Goal: Transaction & Acquisition: Purchase product/service

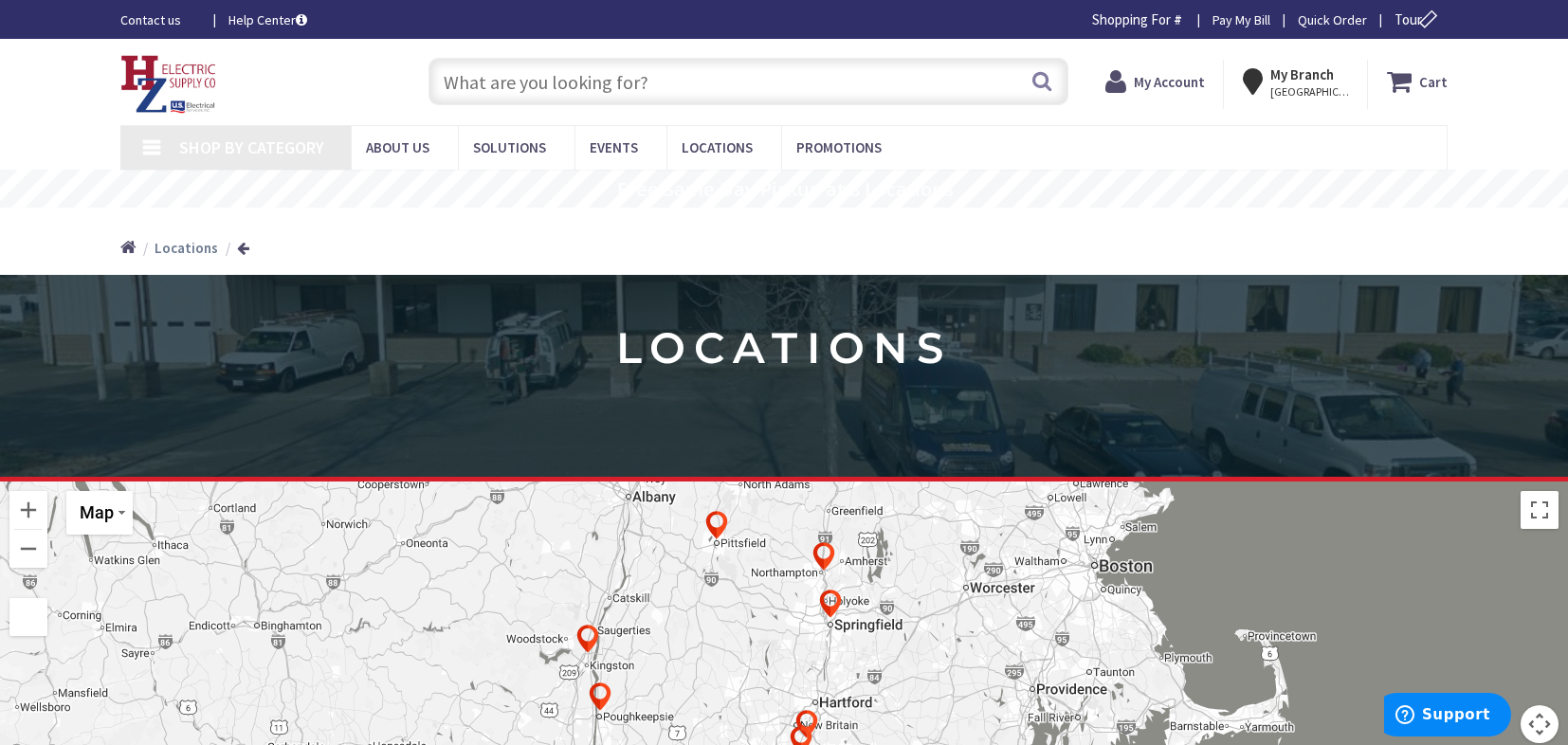
click at [527, 83] on input "text" at bounding box center [748, 81] width 640 height 47
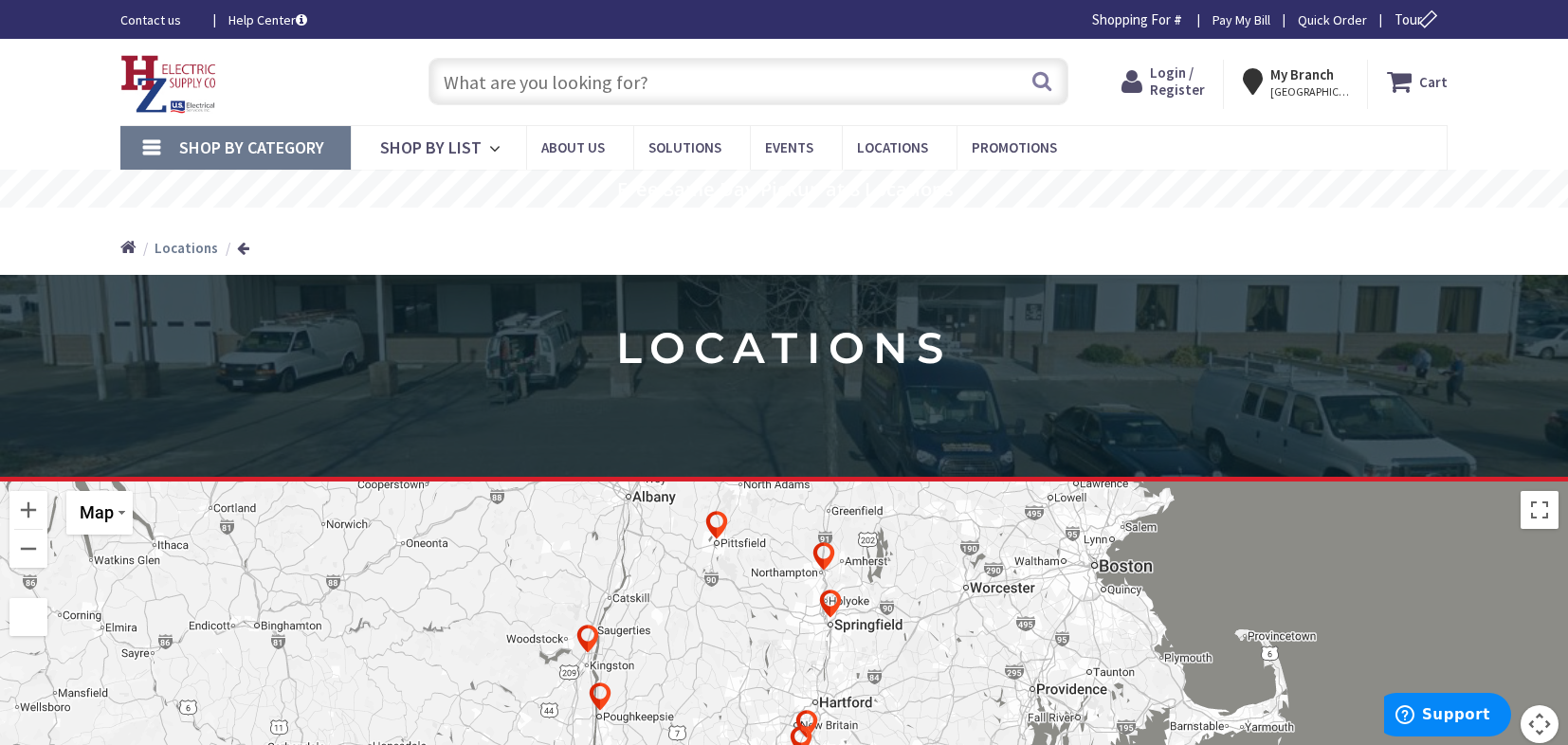
click at [576, 95] on input "text" at bounding box center [748, 81] width 640 height 47
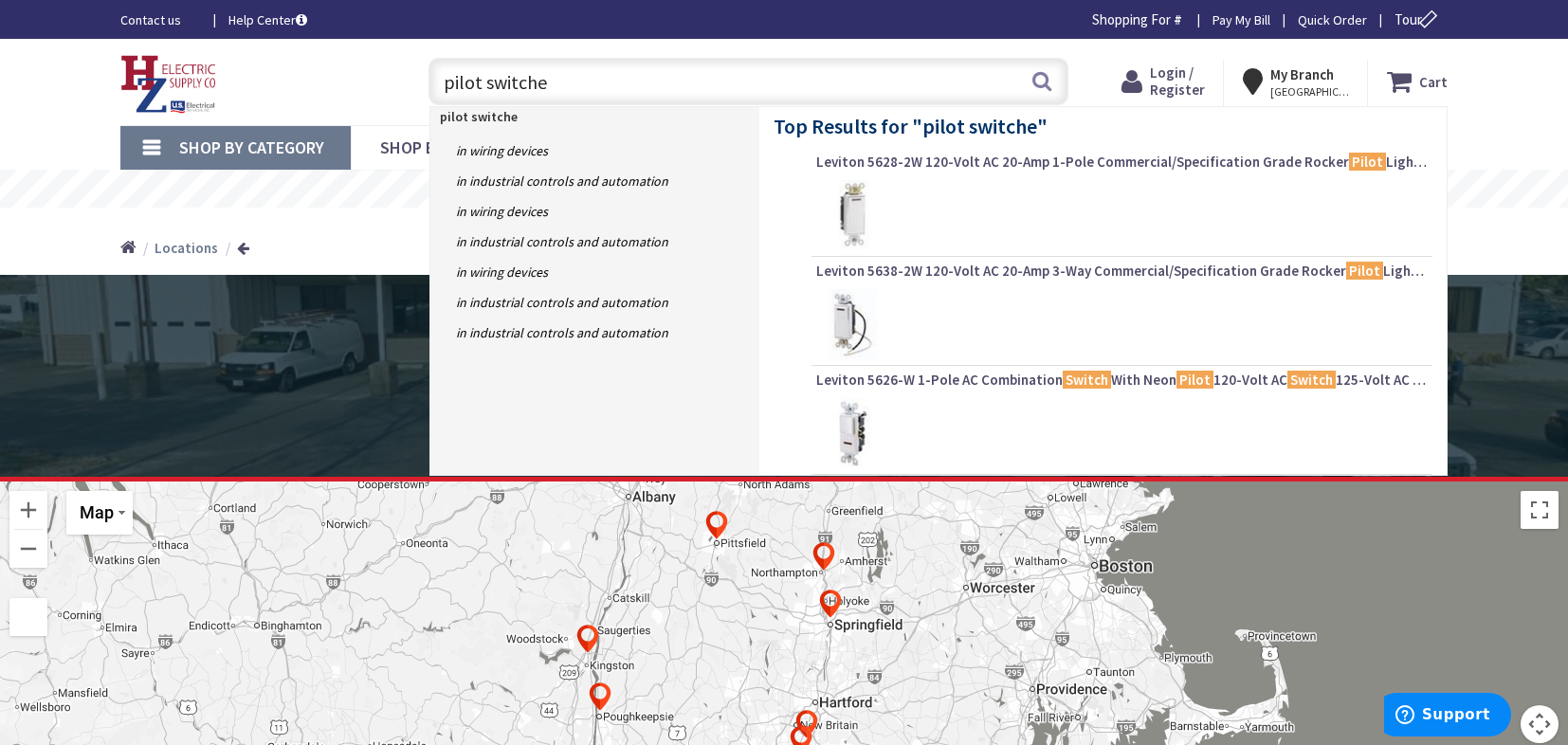
type input "pilot switches"
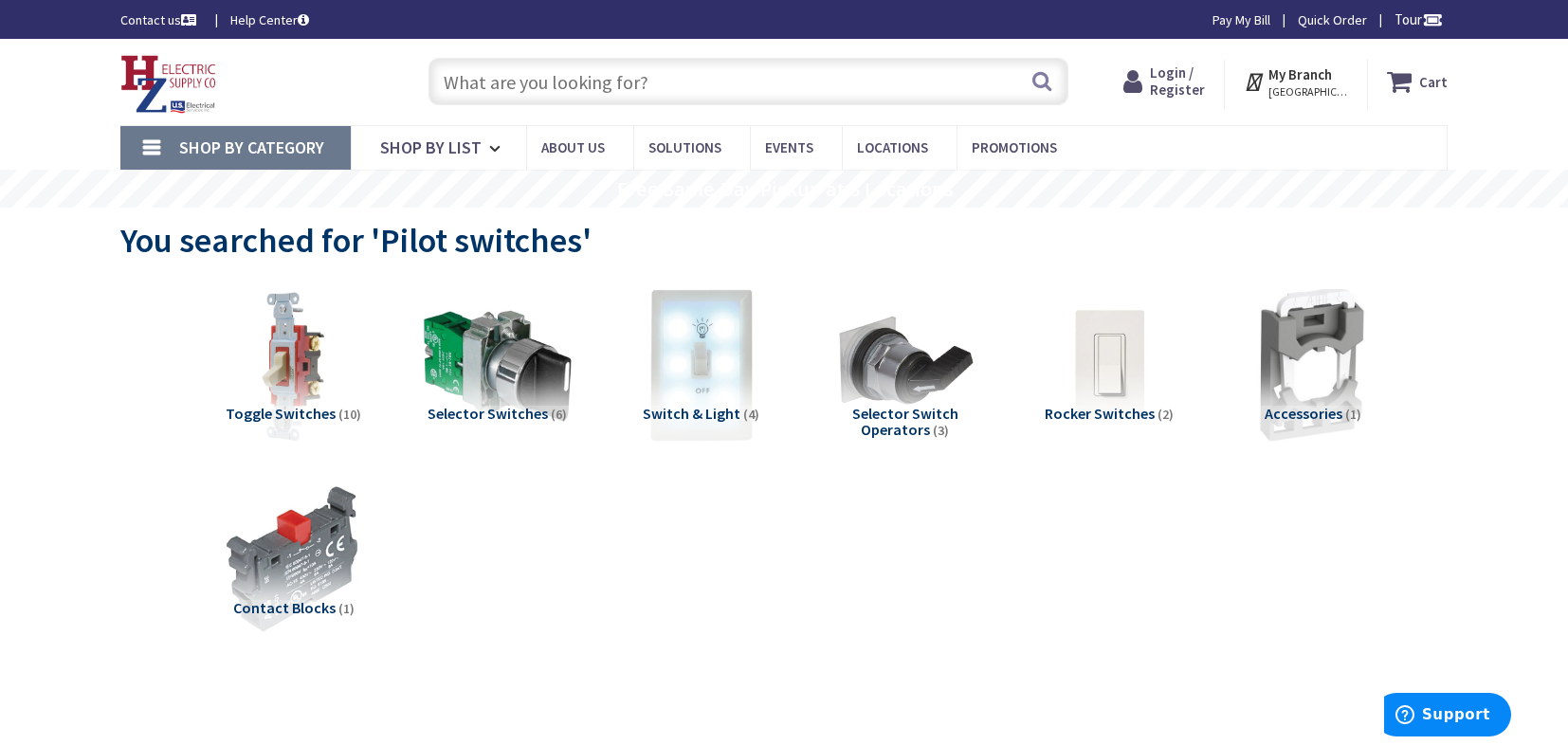
click at [295, 418] on span "Toggle Switches" at bounding box center [281, 413] width 109 height 19
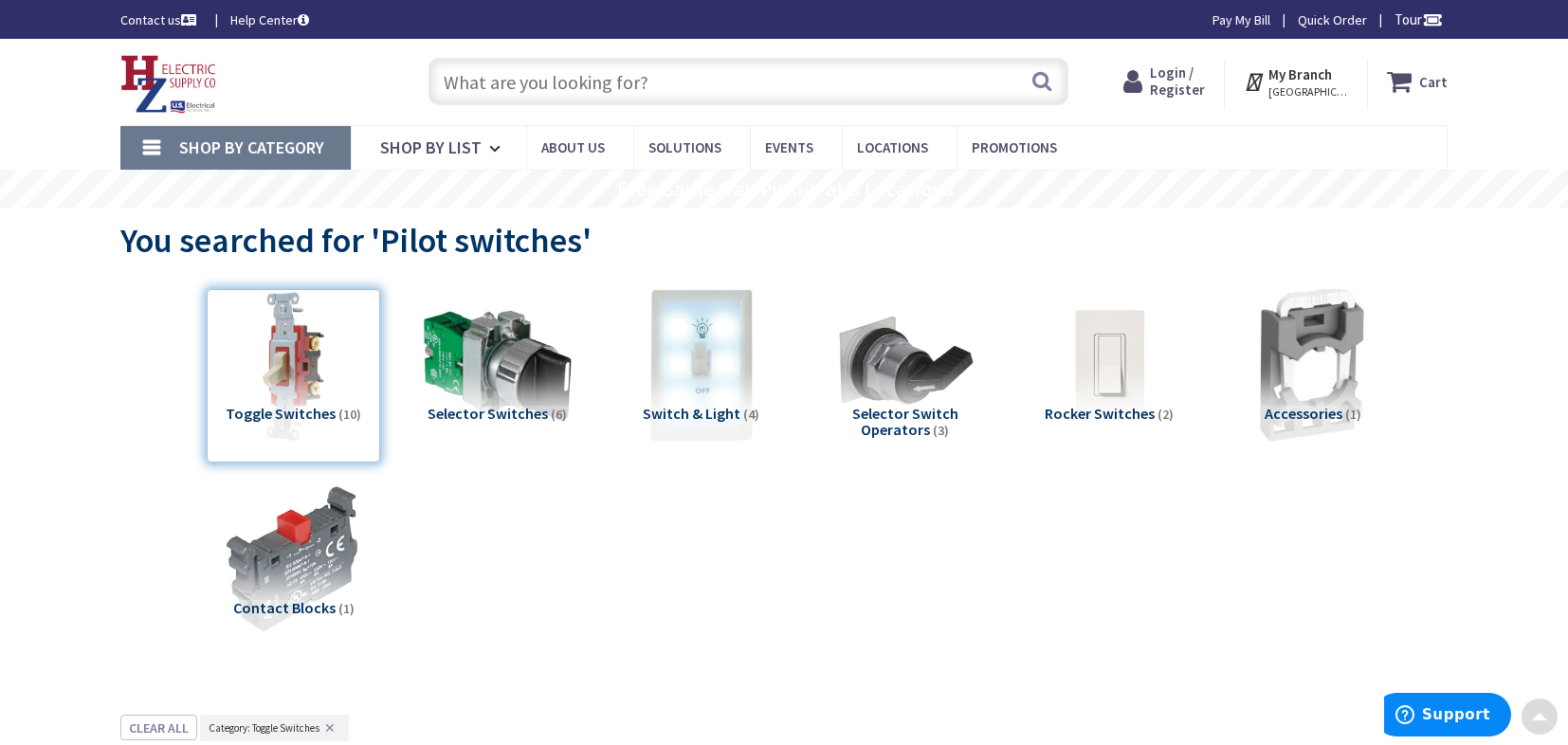
scroll to position [715, 0]
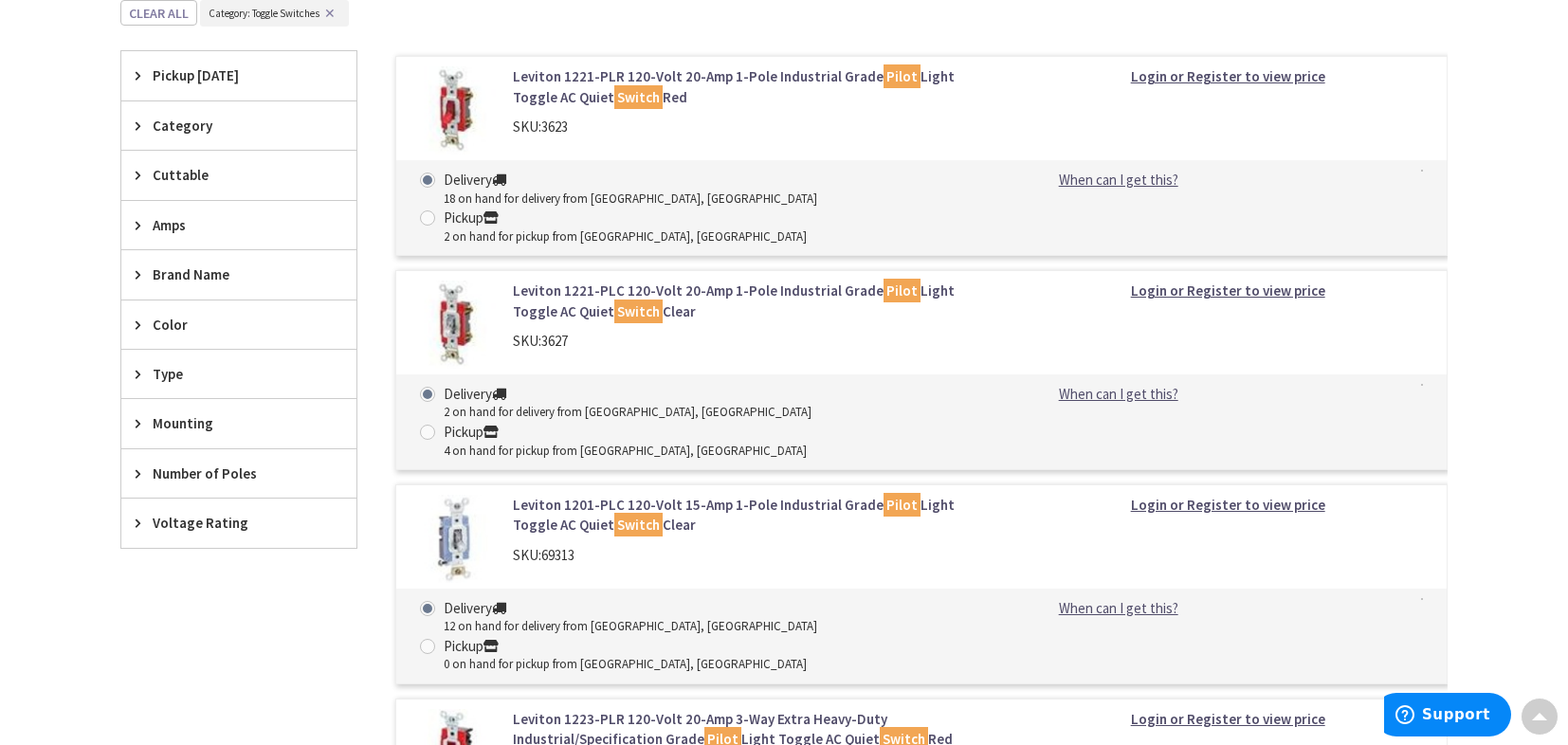
click at [698, 78] on link "Leviton 1221-PLR 120-Volt 20-Amp 1-Pole Industrial Grade Pilot Light Toggle AC …" at bounding box center [755, 87] width 483 height 41
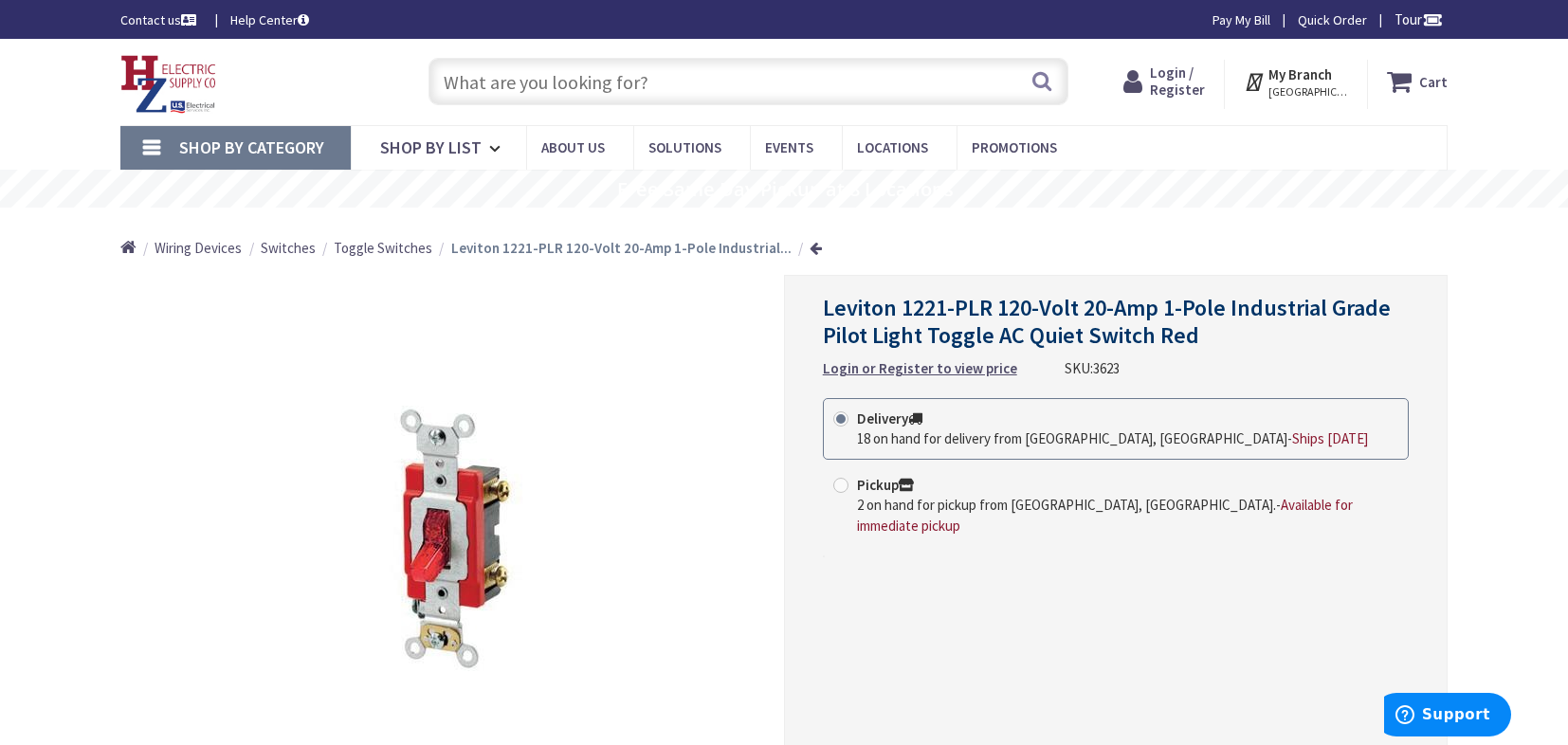
click at [1174, 83] on span "Login / Register" at bounding box center [1177, 81] width 55 height 35
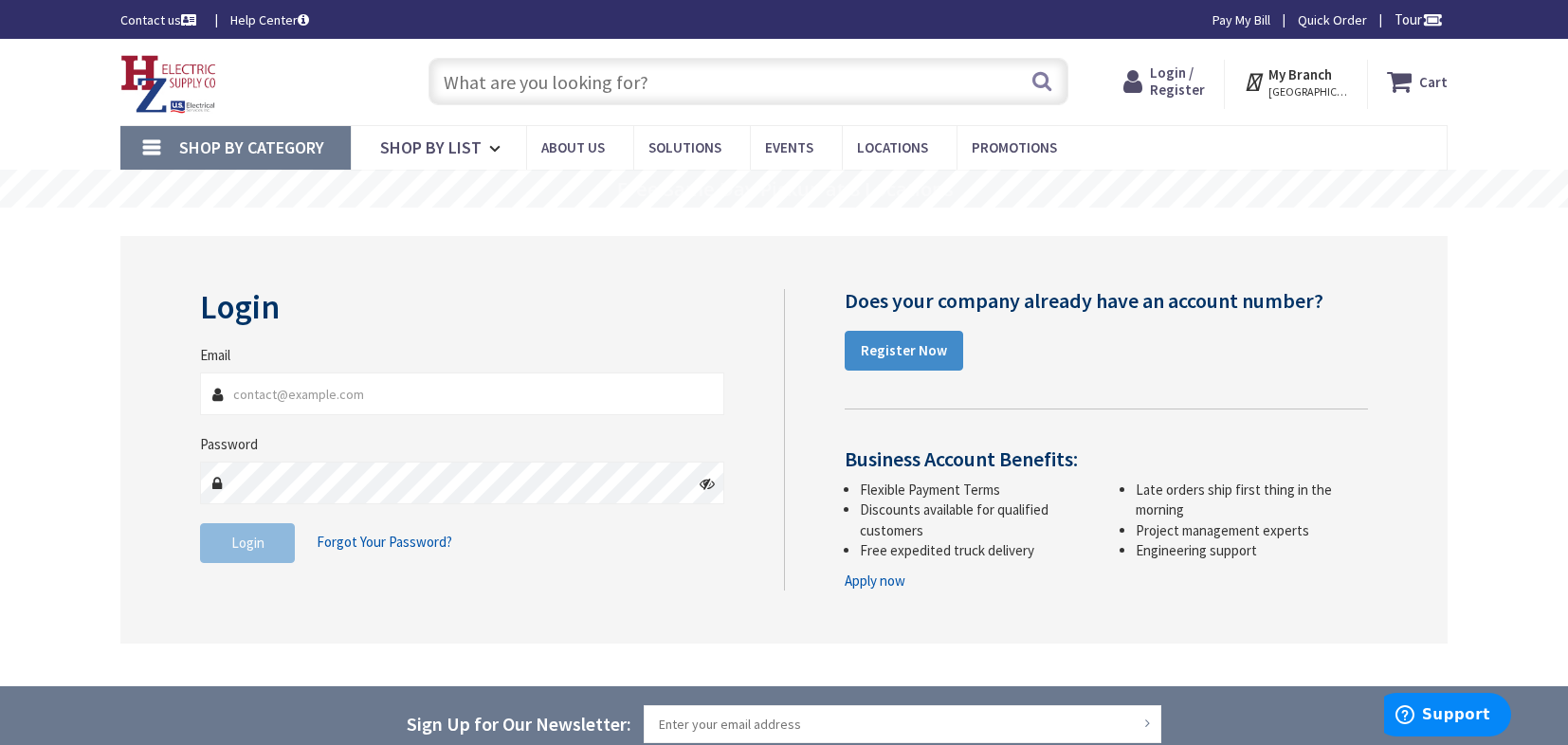
type input "Christopher.A.Pieciak@state.ma.us"
click at [268, 546] on button "Login" at bounding box center [247, 543] width 95 height 40
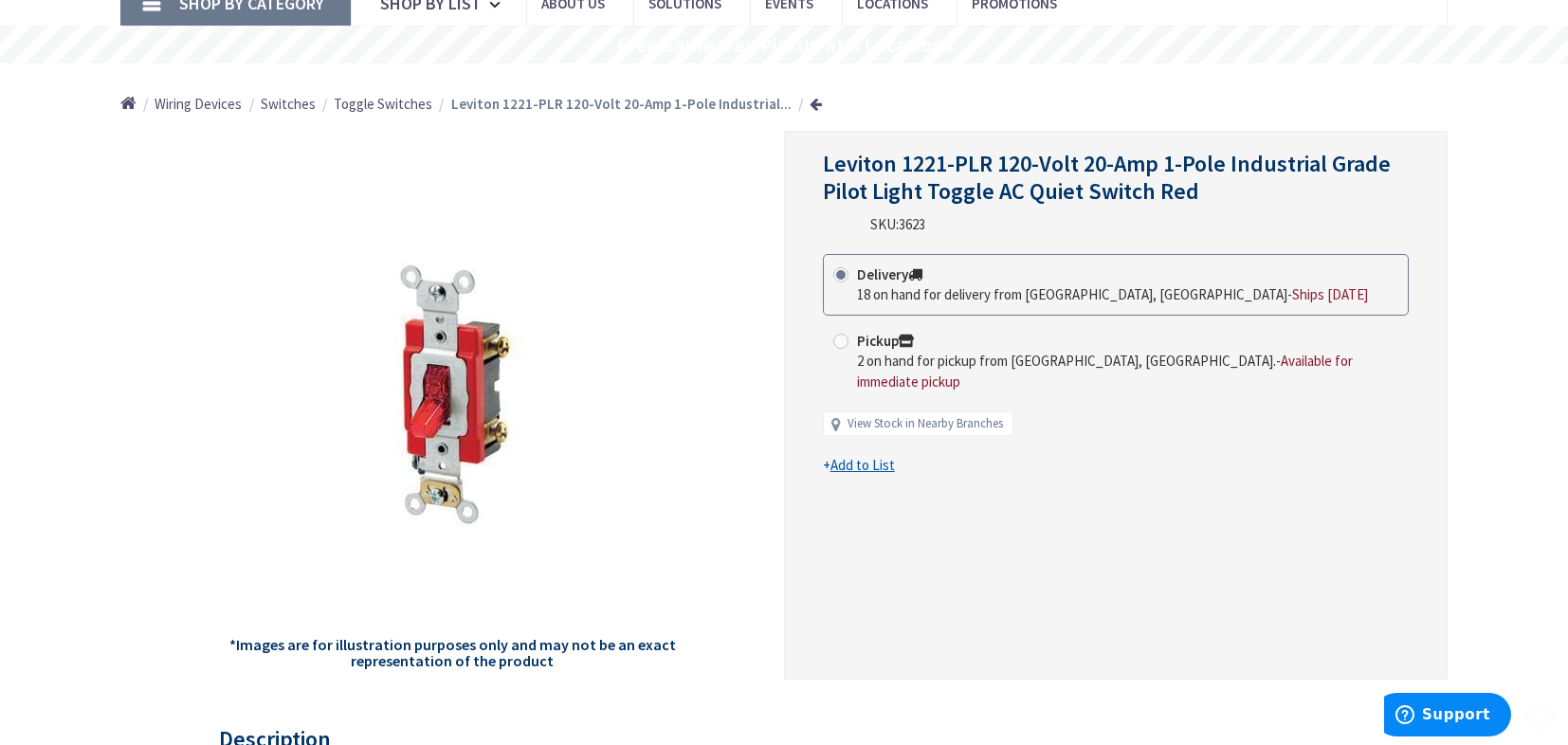
scroll to position [190, 0]
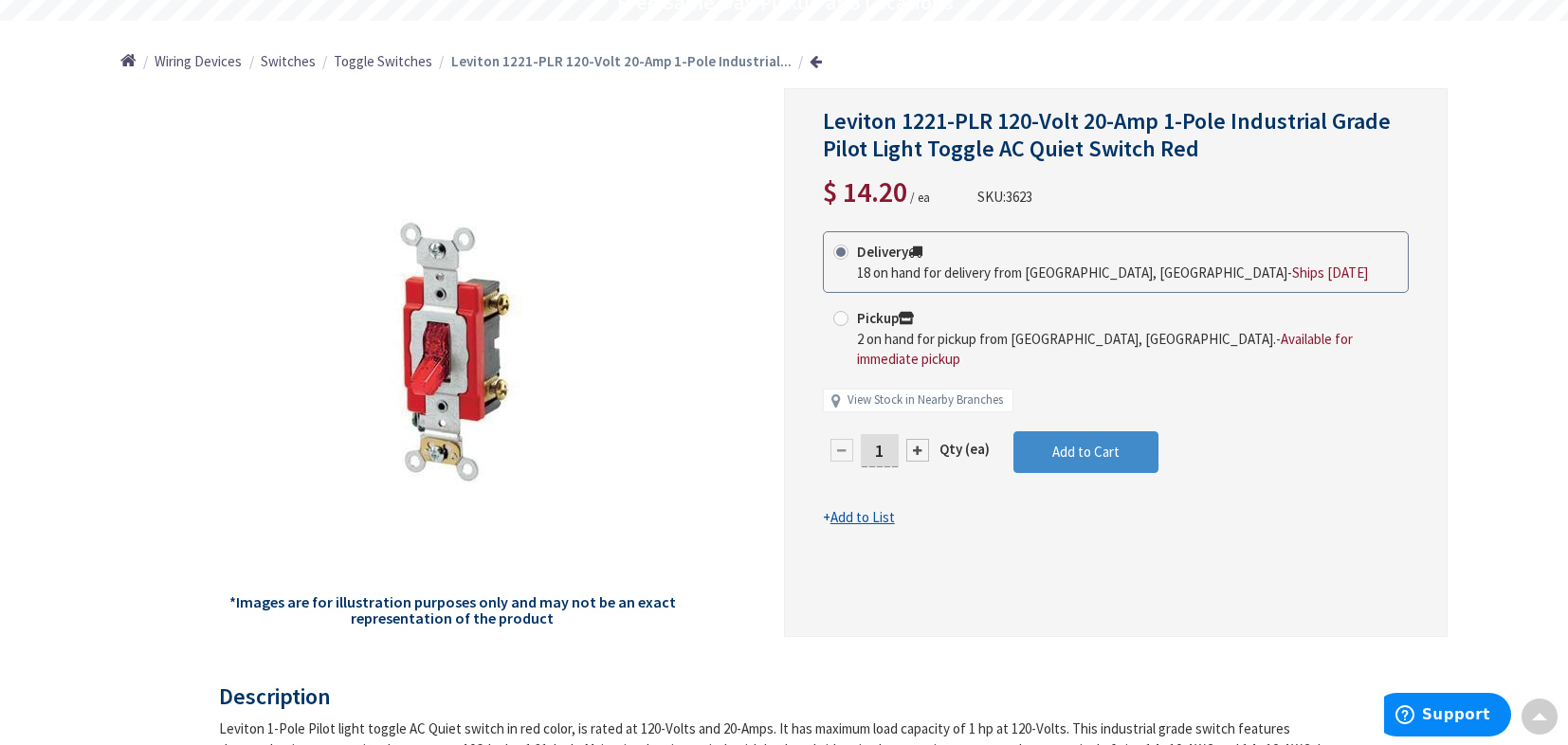
click at [921, 439] on div at bounding box center [917, 450] width 22 height 22
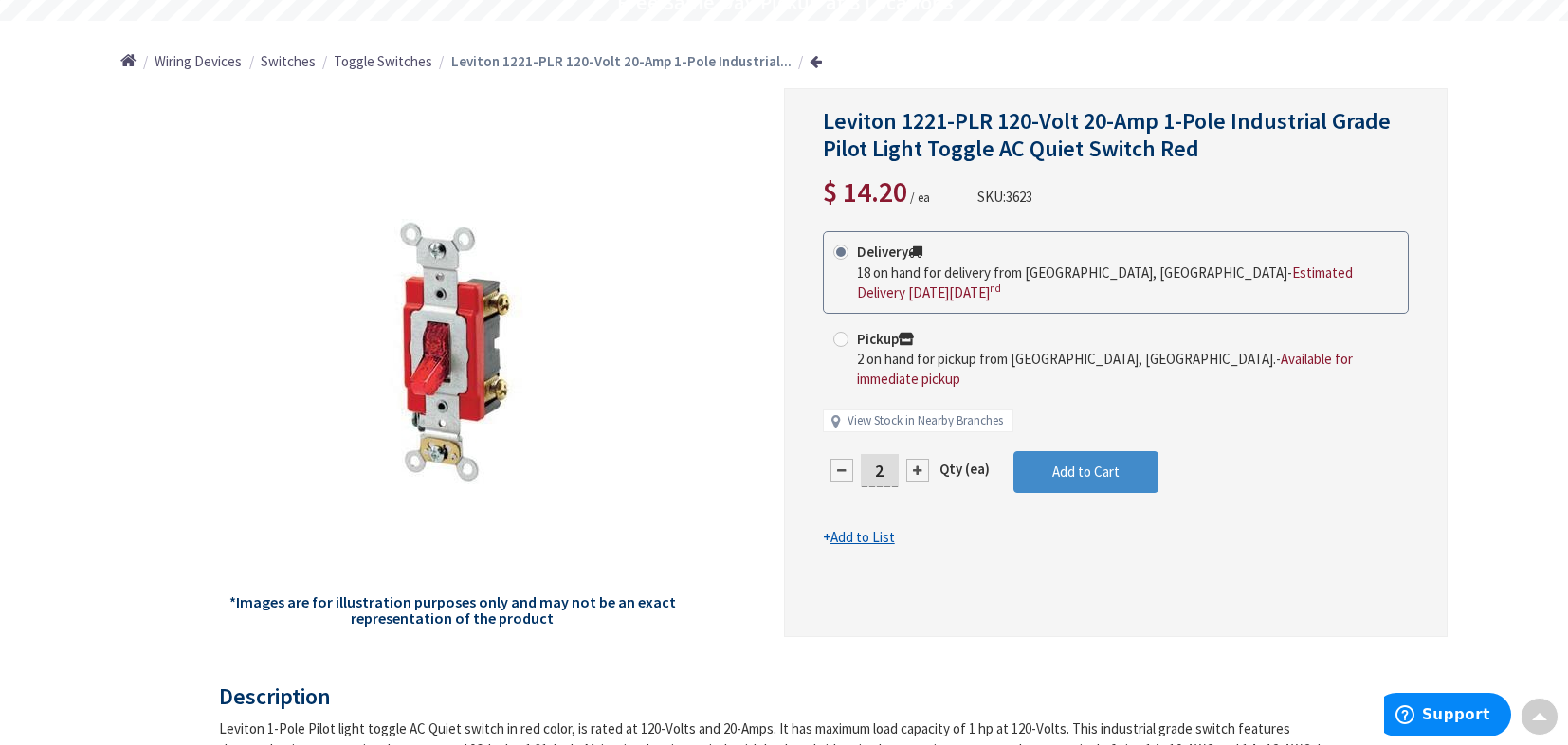
scroll to position [0, 0]
drag, startPoint x: 890, startPoint y: 433, endPoint x: 874, endPoint y: 433, distance: 16.0
click at [876, 455] on input "2" at bounding box center [880, 471] width 38 height 33
click at [874, 455] on input "2" at bounding box center [880, 471] width 38 height 33
type input "4"
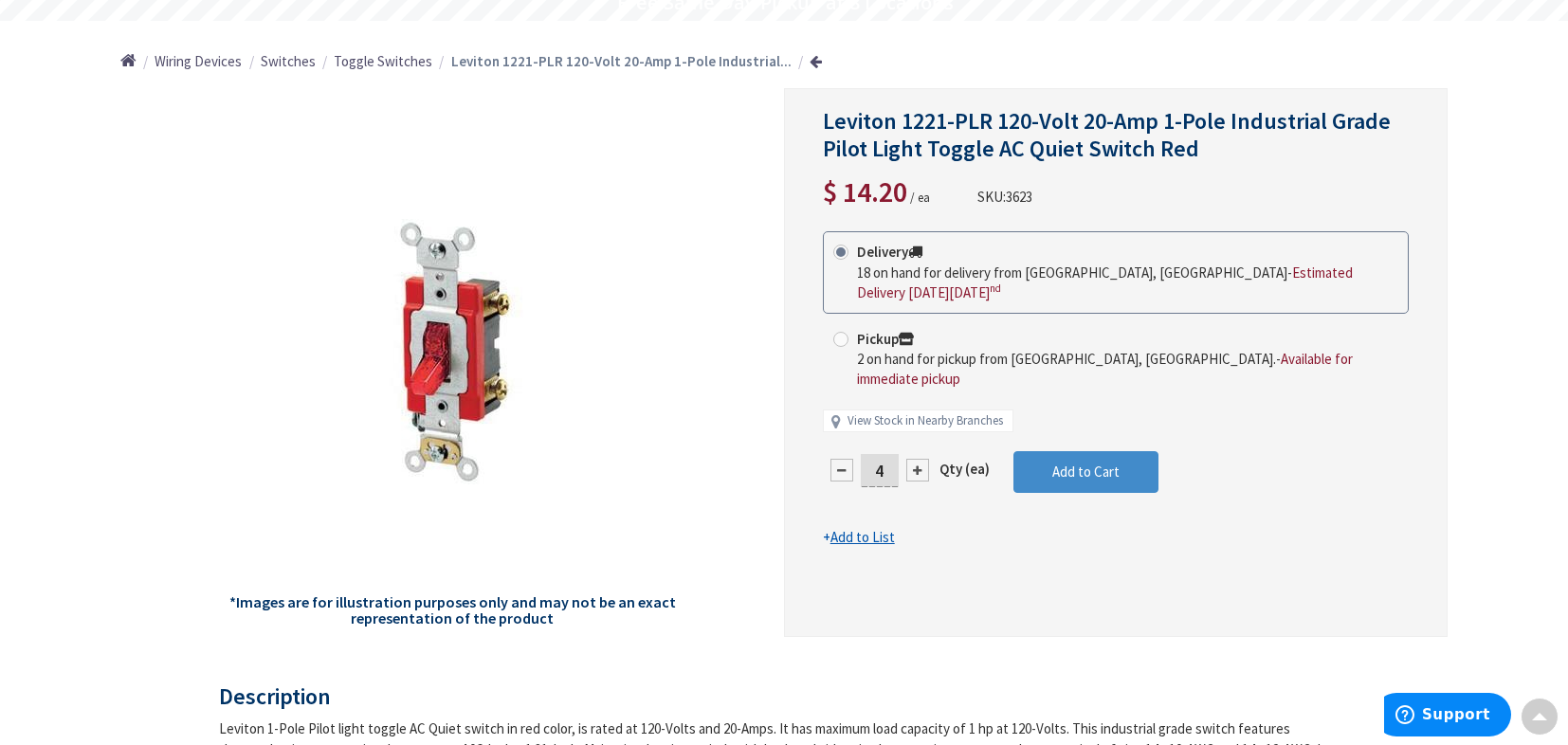
click at [1140, 535] on div "Leviton 1221-PLR 120-Volt 20-Amp 1-Pole Industrial Grade Pilot Light Toggle AC …" at bounding box center [1115, 363] width 664 height 549
click at [1081, 462] on span "Add to Cart" at bounding box center [1085, 471] width 67 height 18
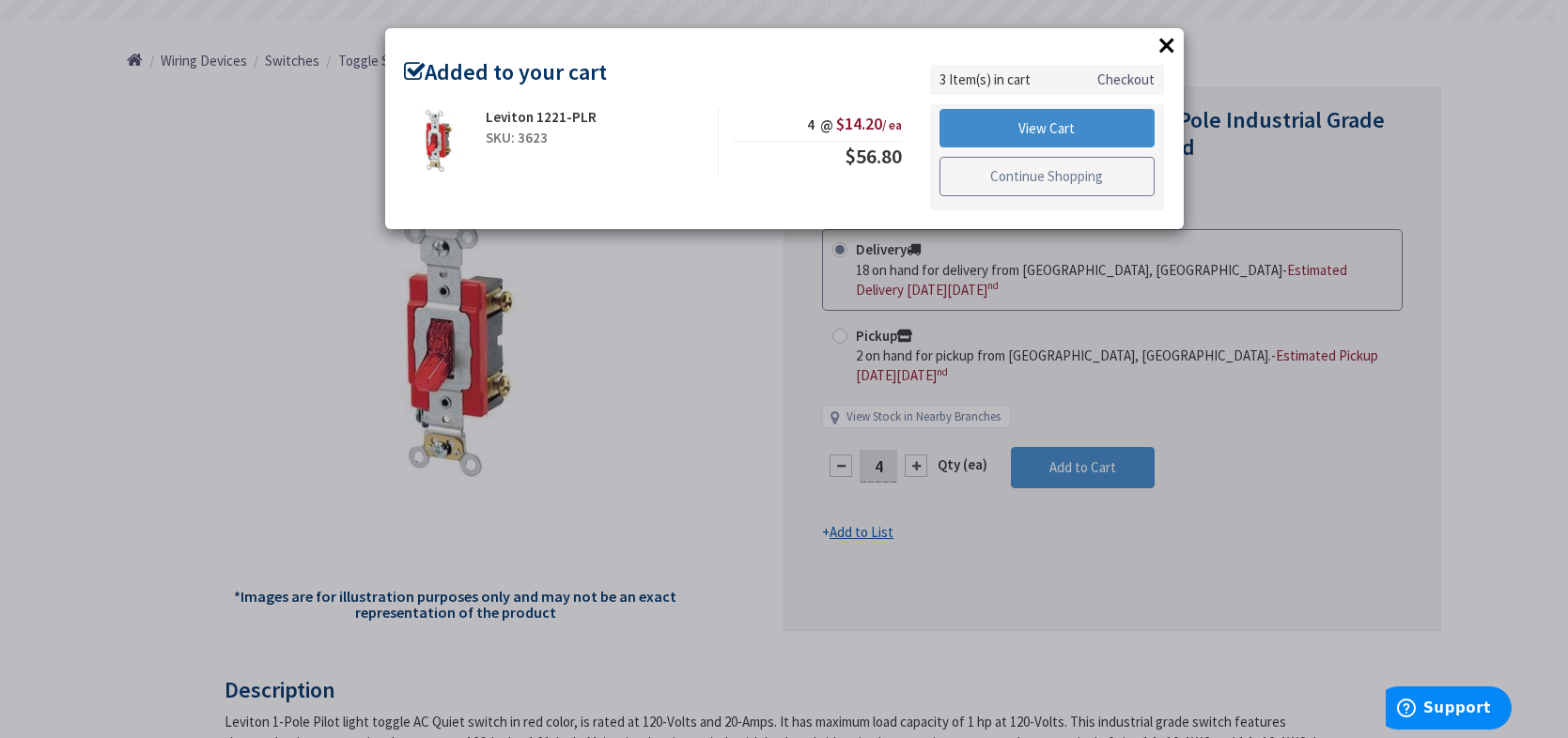
click at [1017, 176] on link "Continue Shopping" at bounding box center [1047, 176] width 216 height 40
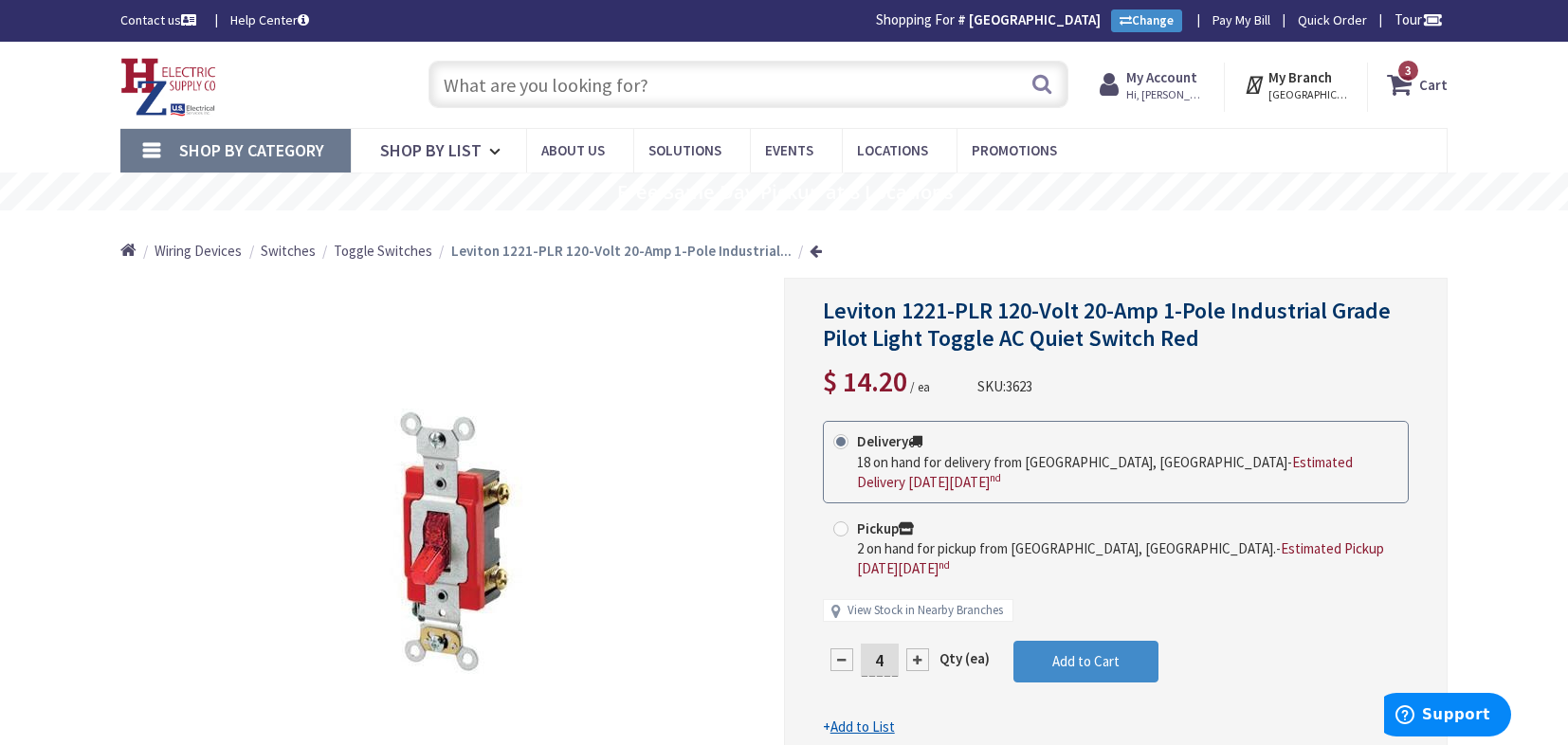
click at [564, 87] on input "text" at bounding box center [748, 84] width 640 height 47
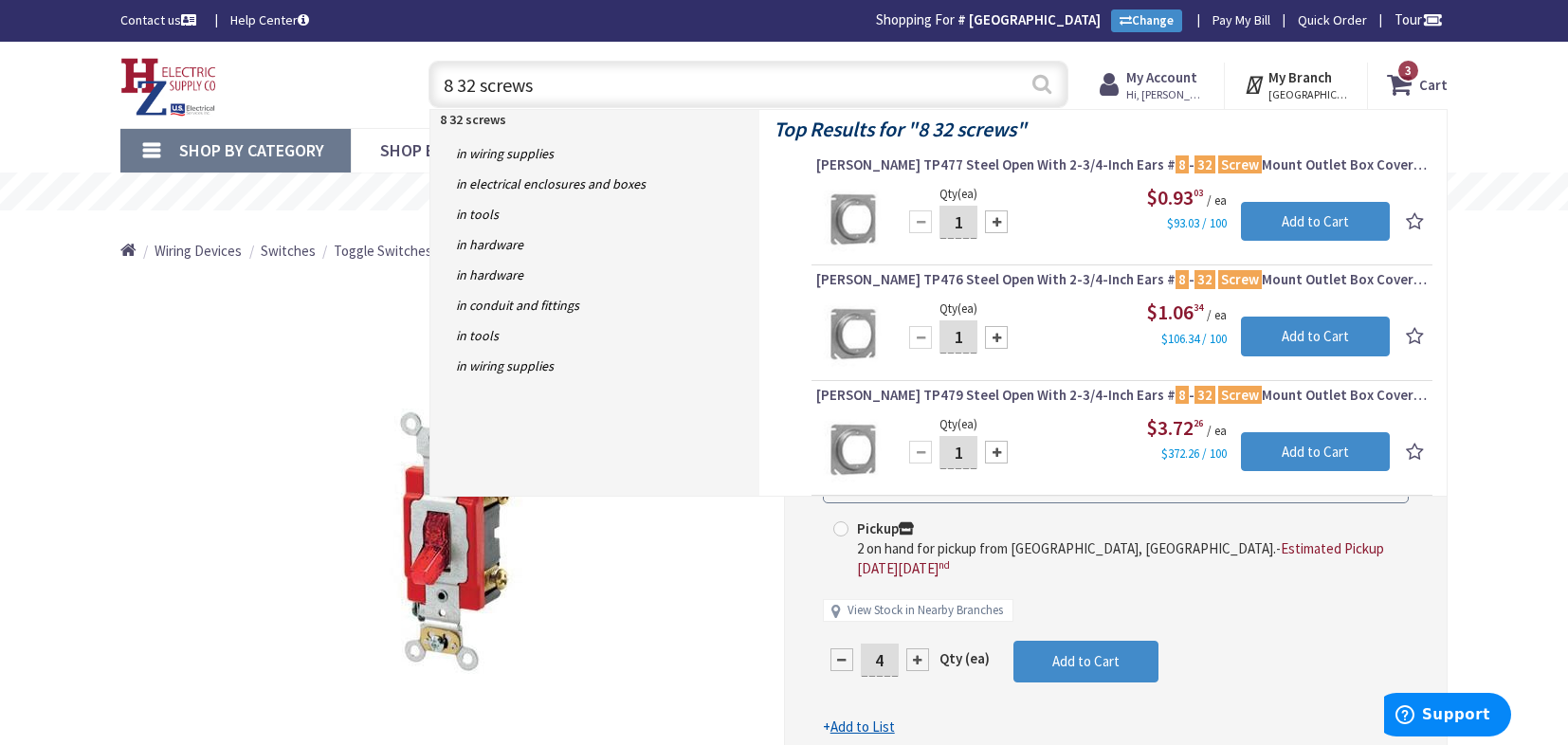
type input "8 32 screws"
click at [1046, 85] on button "Search" at bounding box center [1041, 84] width 24 height 43
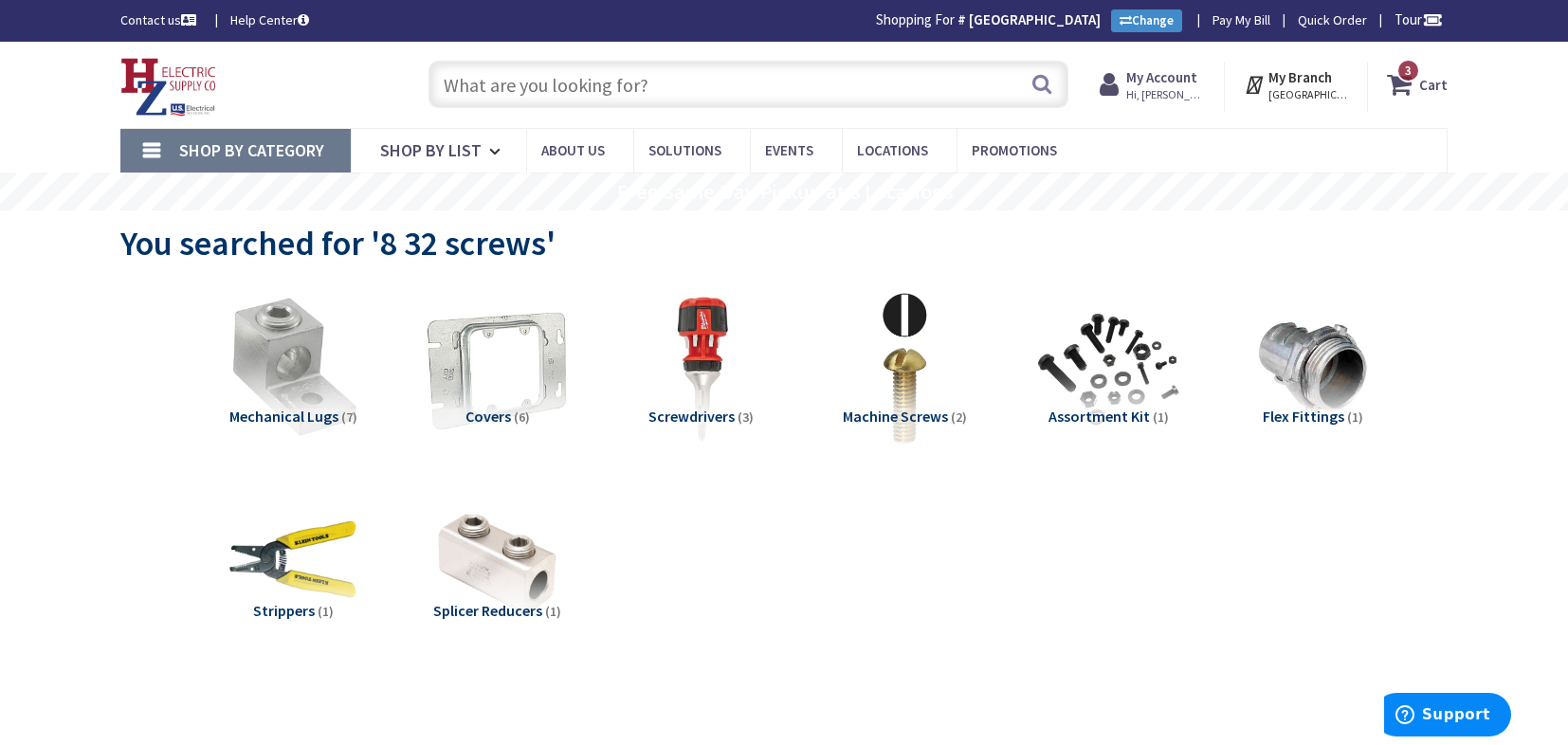
click at [145, 146] on link "Shop By Category" at bounding box center [236, 151] width 231 height 44
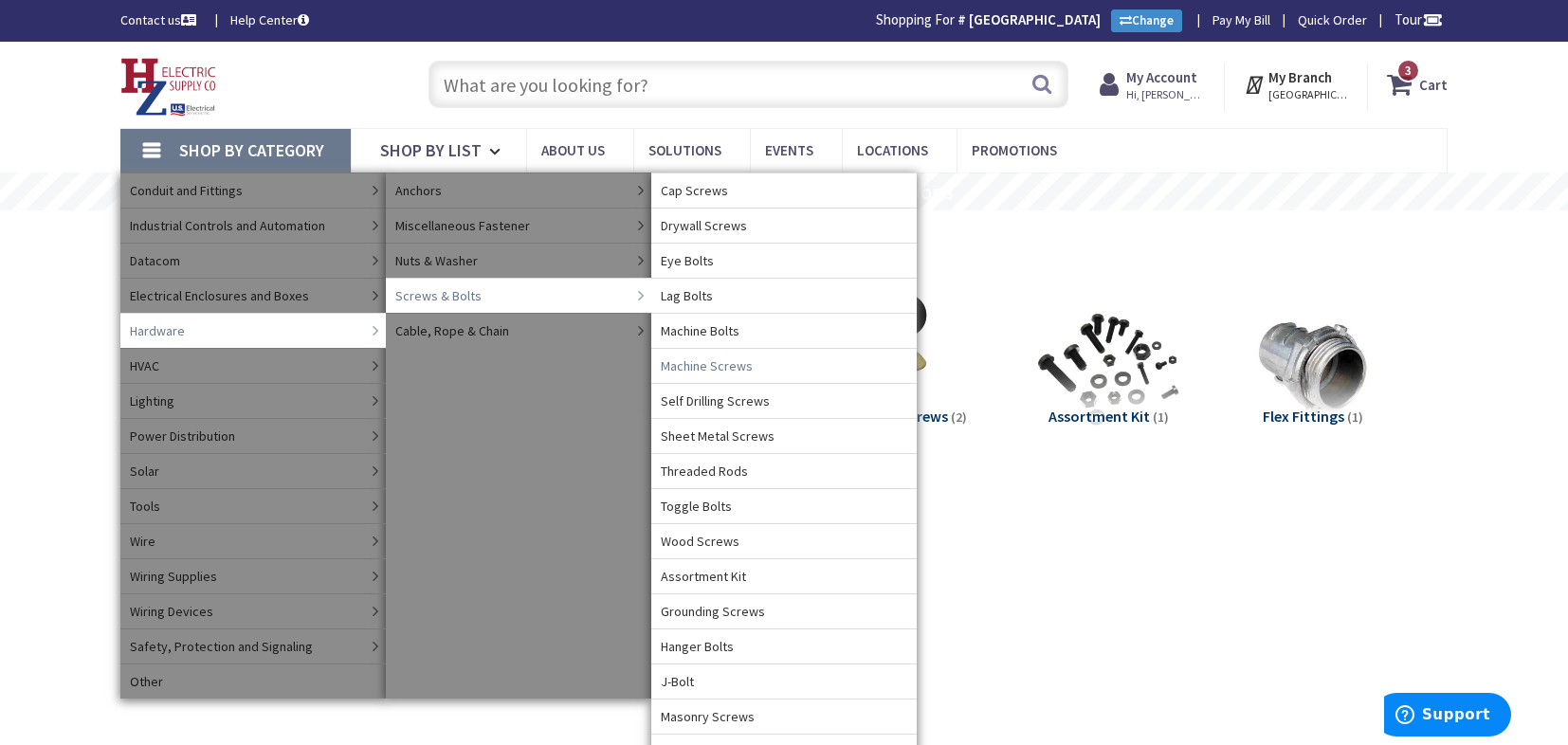
click at [739, 365] on span "Machine Screws" at bounding box center [707, 366] width 92 height 19
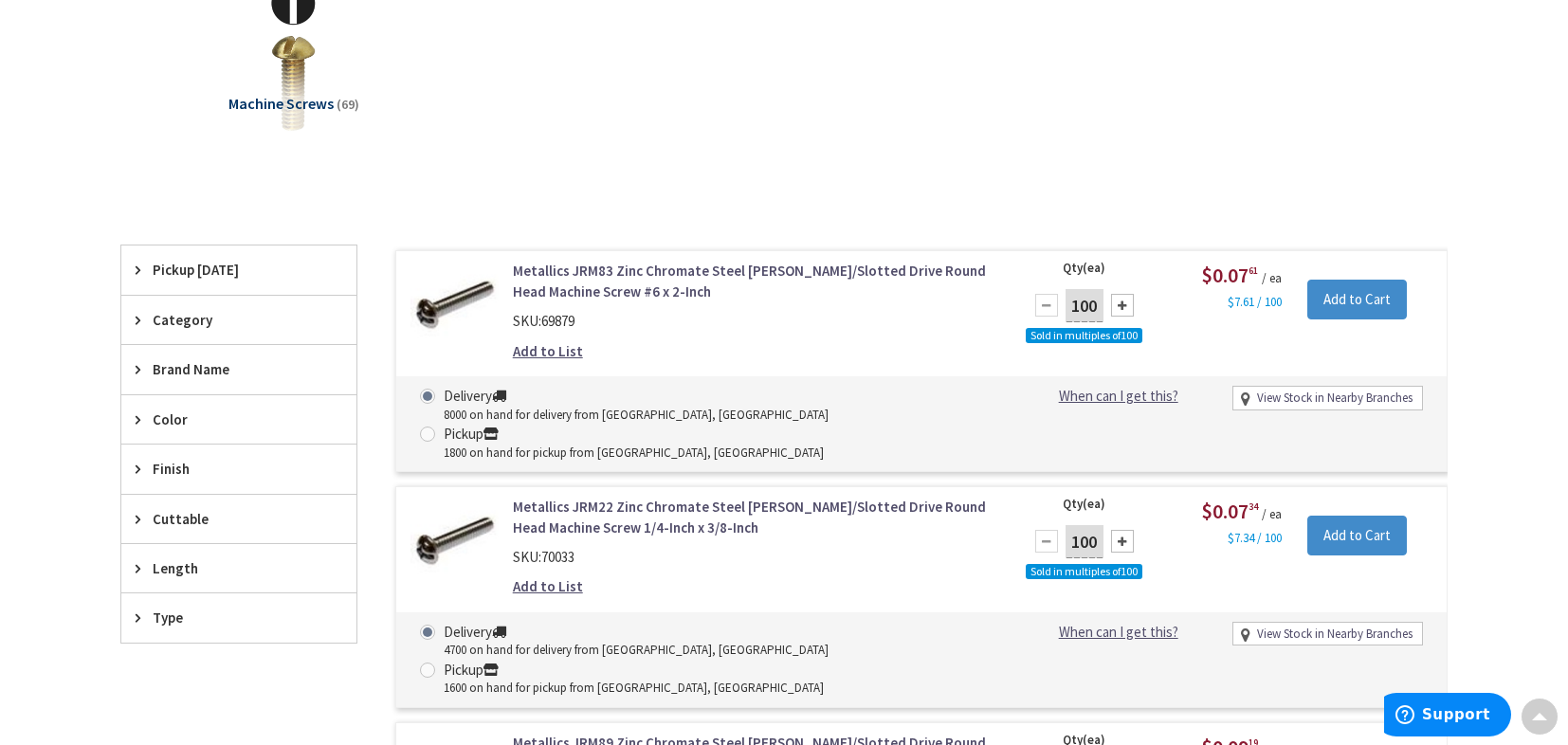
scroll to position [382, 0]
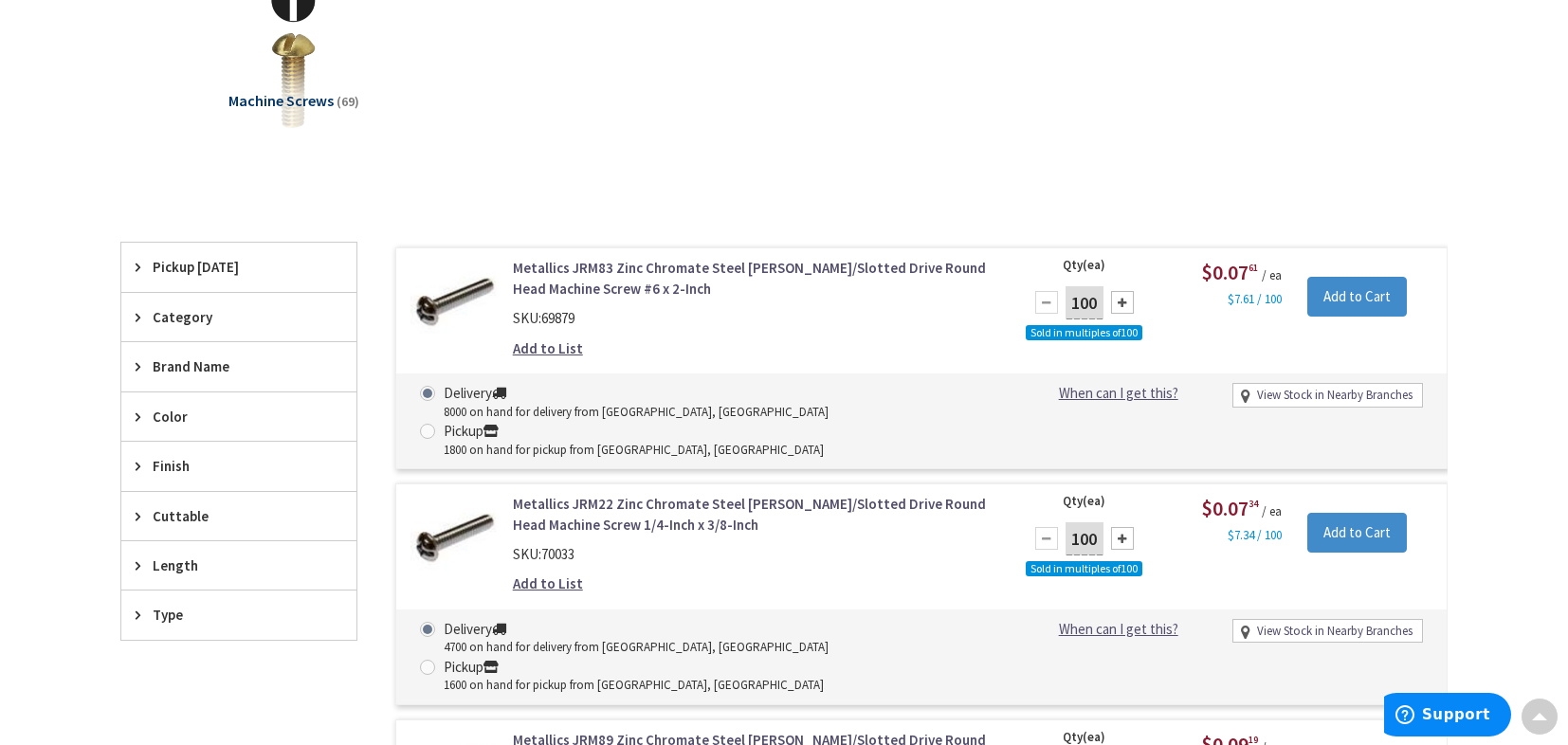
click at [219, 616] on span "Type" at bounding box center [230, 615] width 154 height 20
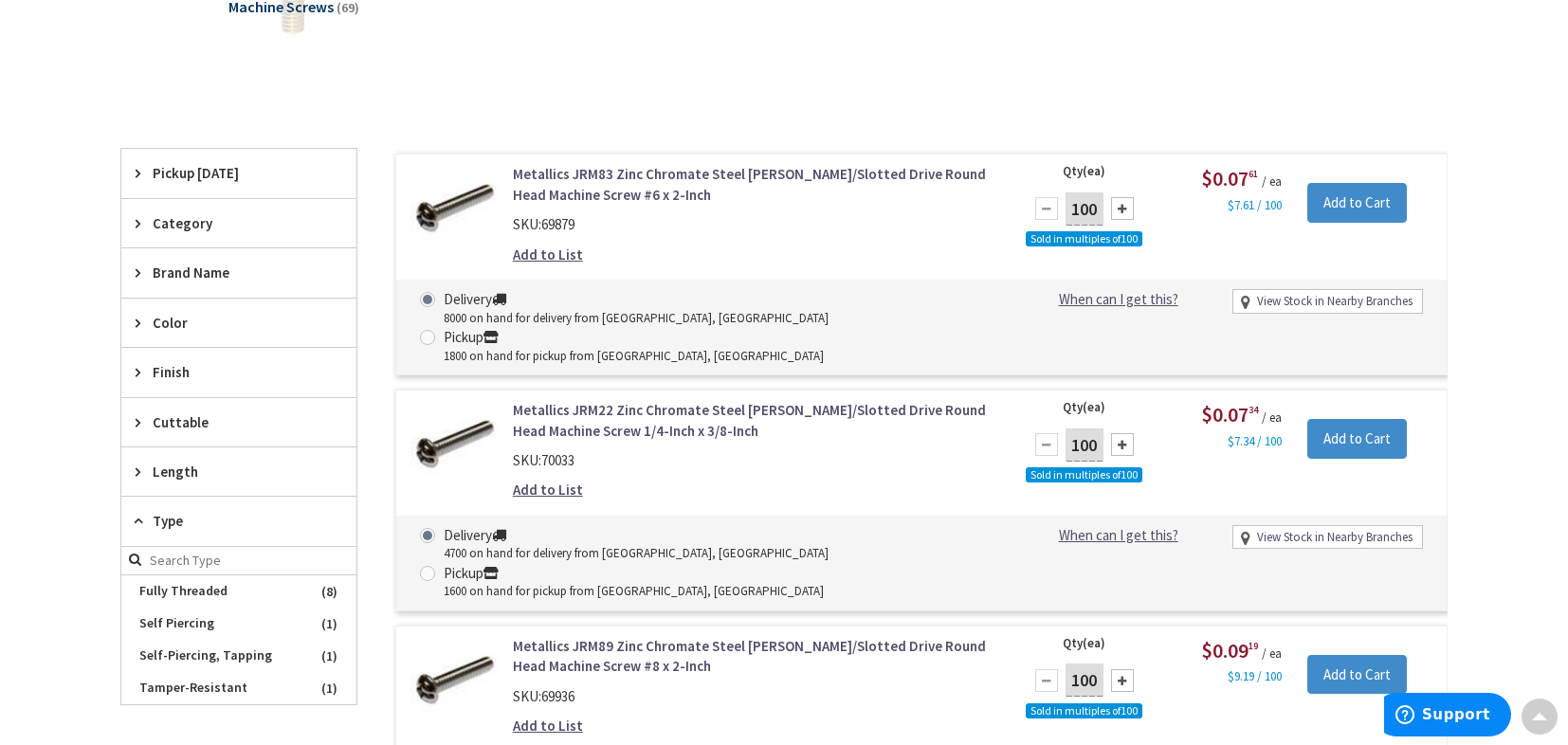
scroll to position [474, 0]
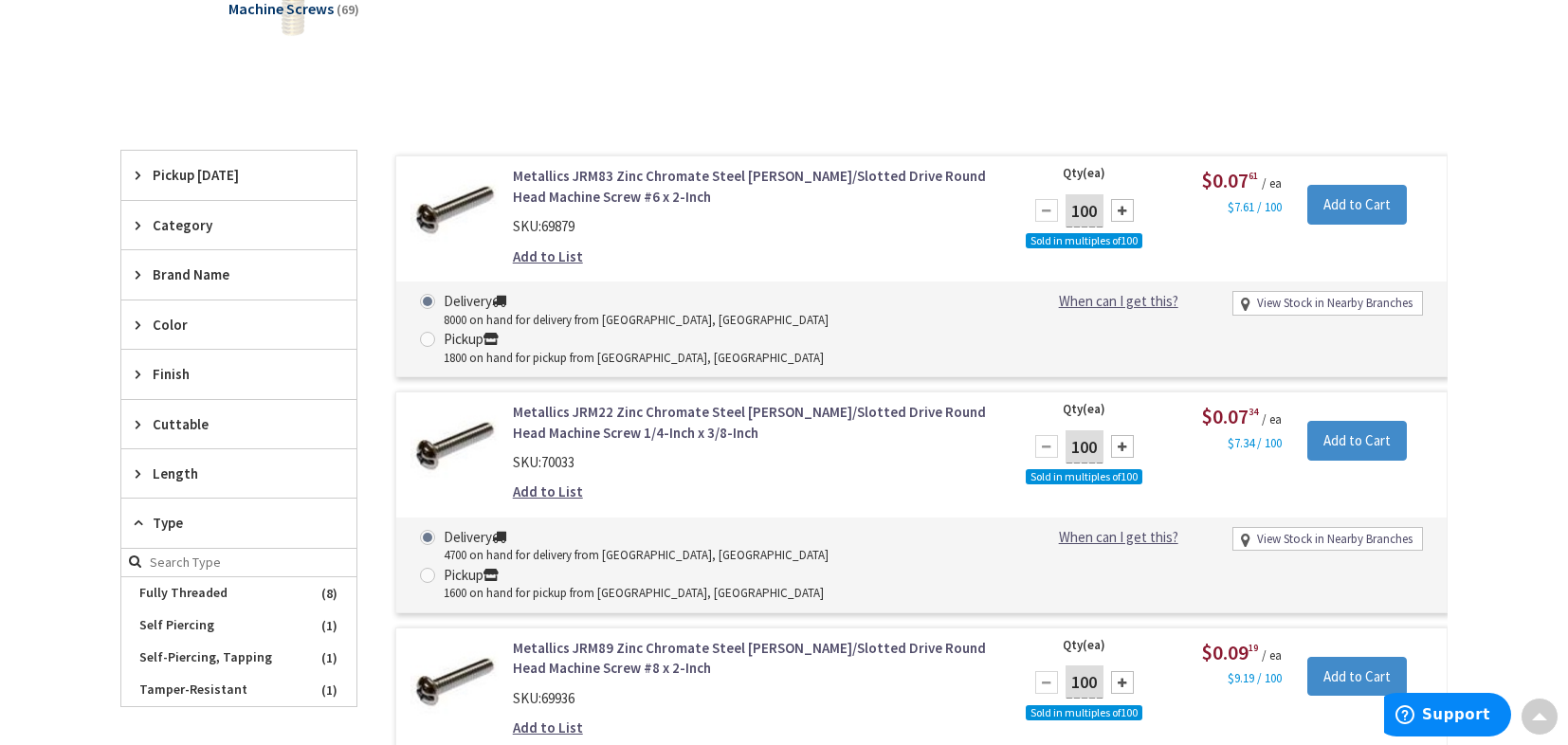
click at [196, 231] on span "Category" at bounding box center [230, 225] width 154 height 20
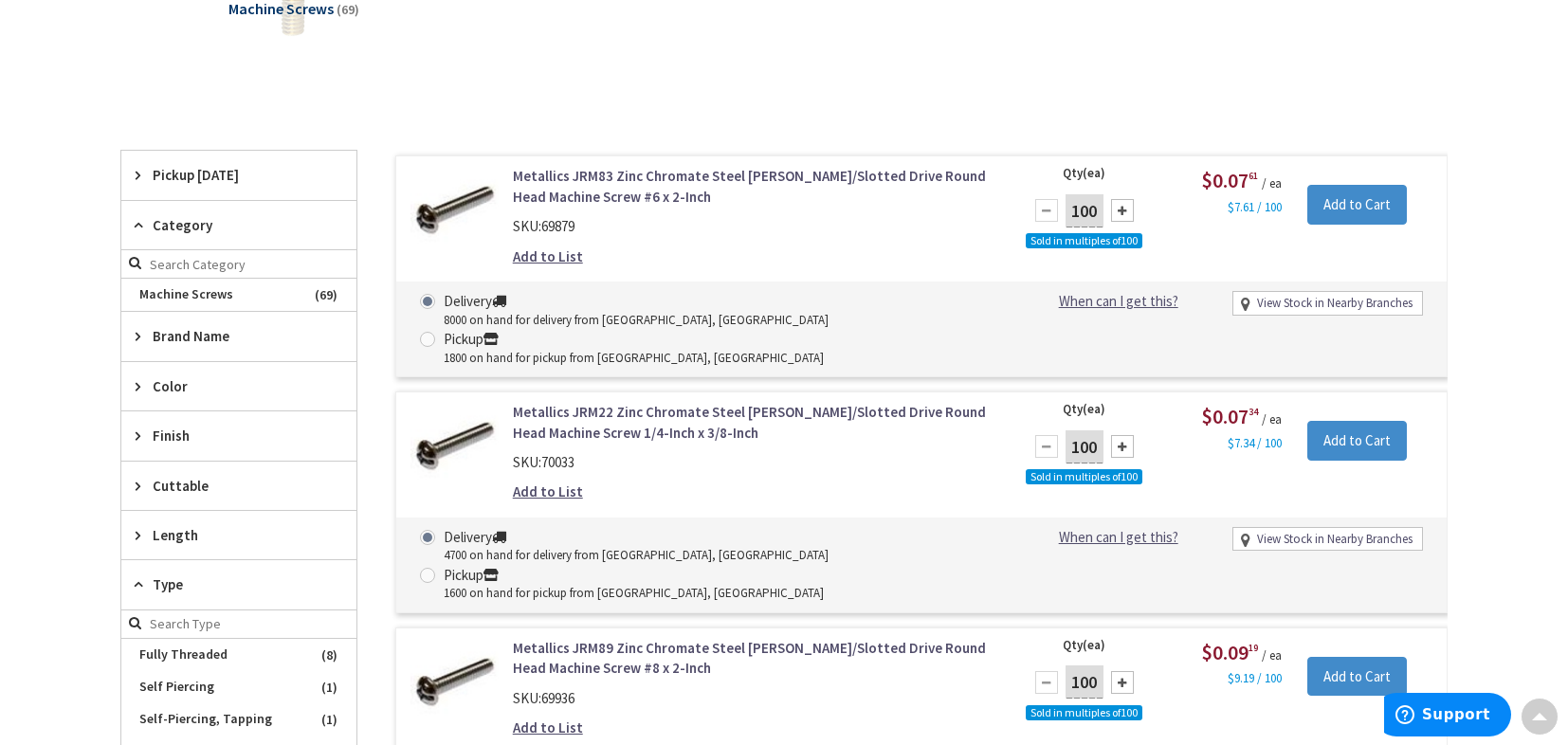
click at [200, 181] on span "Pickup Today" at bounding box center [230, 175] width 154 height 20
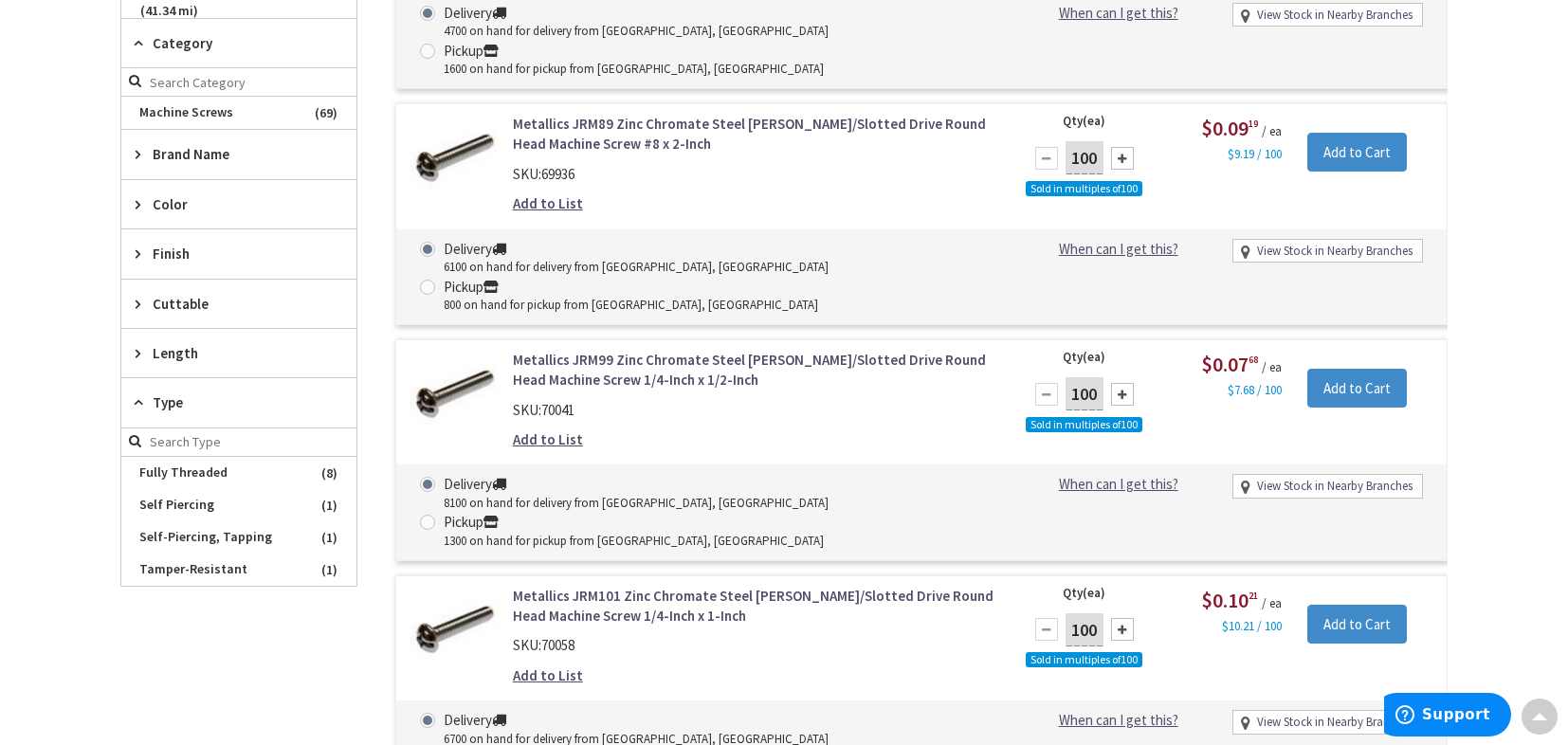
scroll to position [1043, 0]
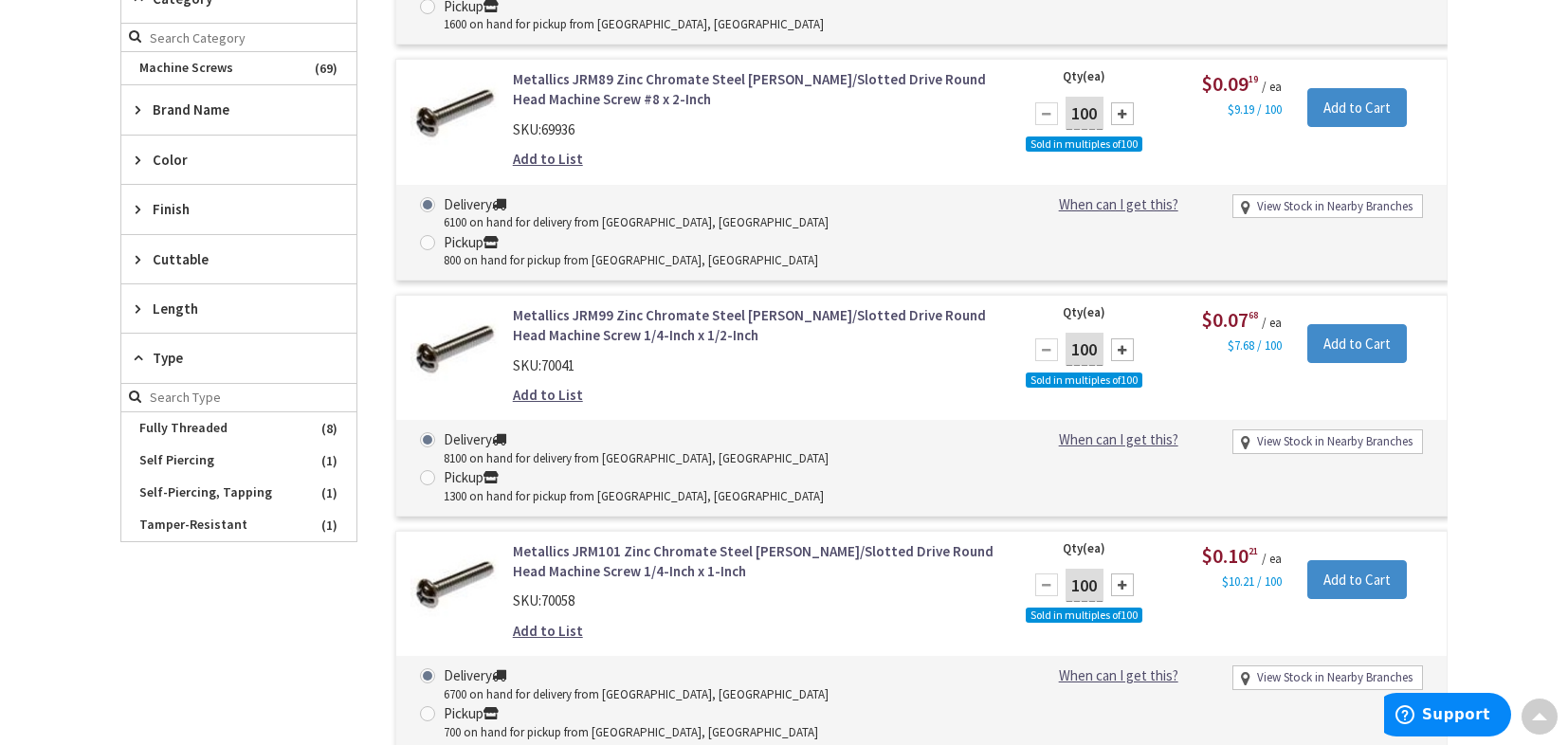
click at [181, 348] on span "Type" at bounding box center [230, 358] width 154 height 20
click at [172, 298] on span "Length" at bounding box center [230, 308] width 154 height 20
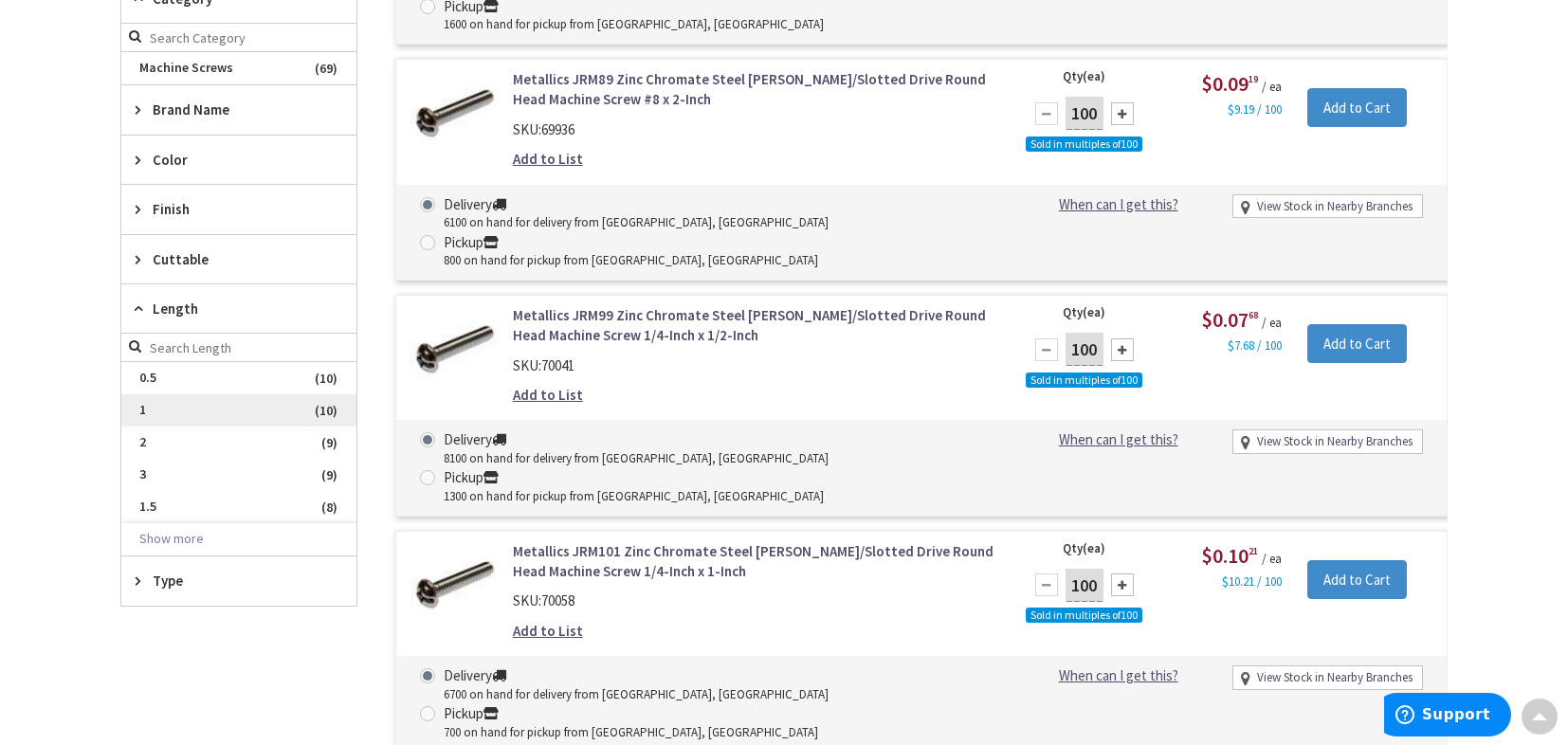
click at [171, 394] on span "1" at bounding box center [239, 410] width 236 height 32
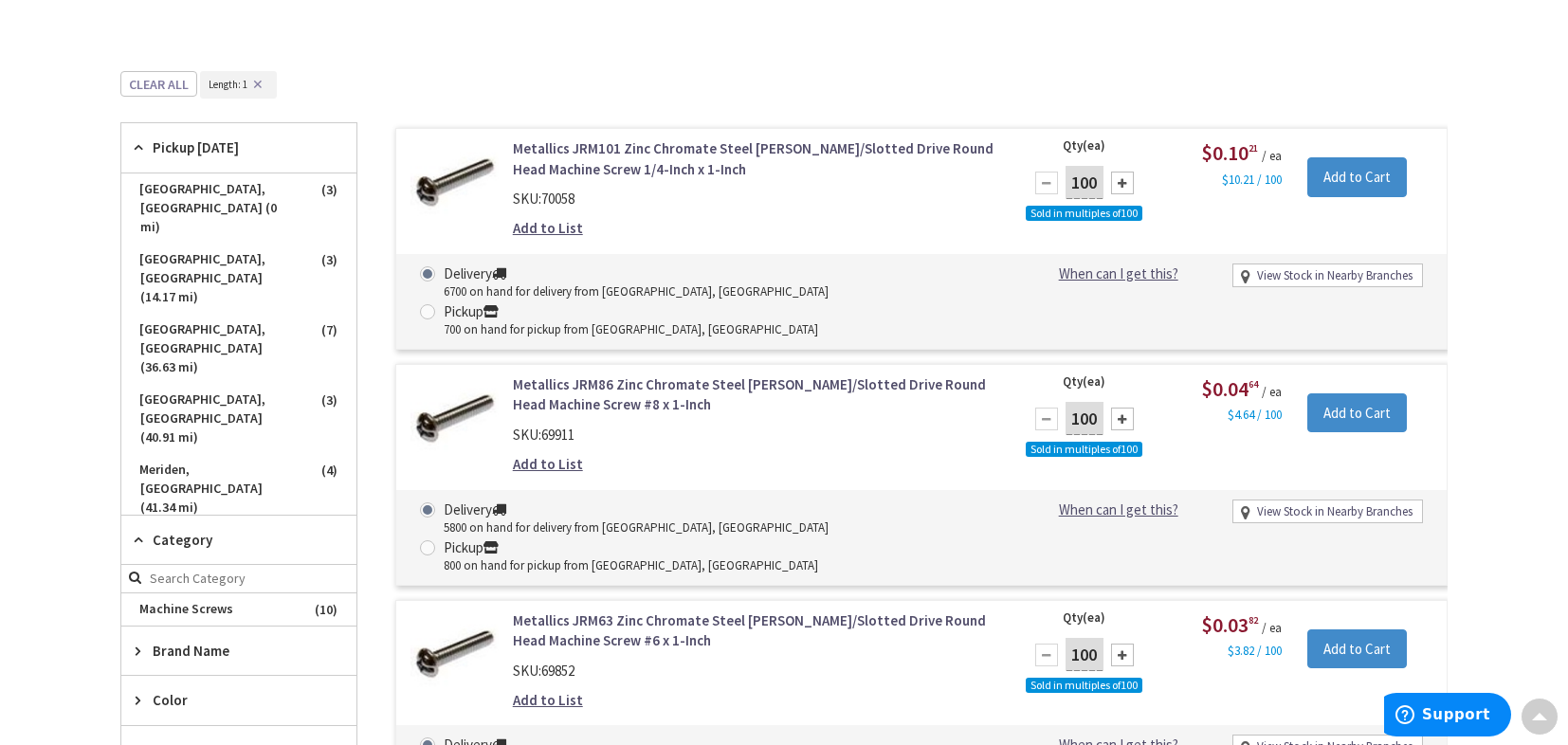
scroll to position [490, 0]
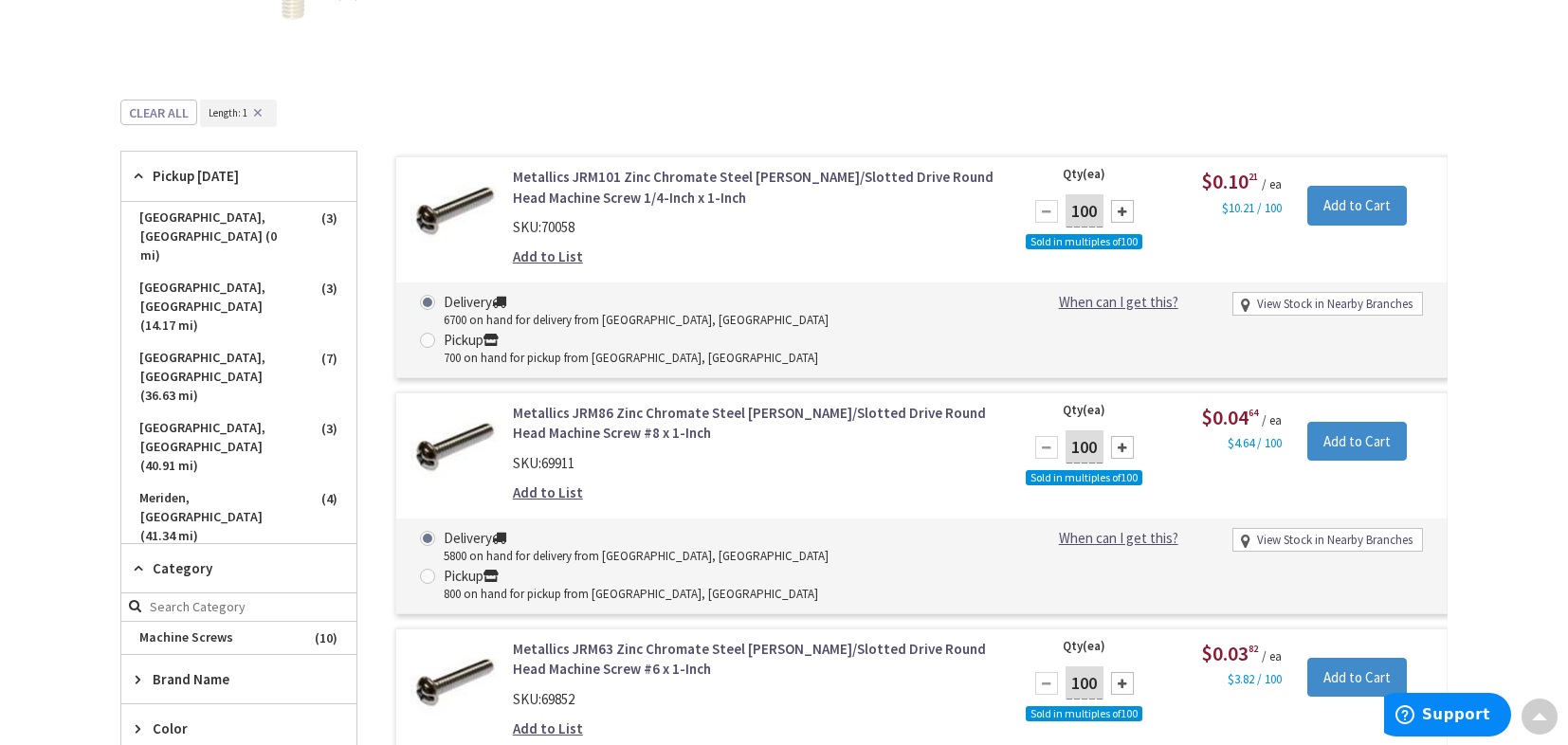
click at [1124, 436] on div at bounding box center [1122, 447] width 22 height 22
type input "400"
click at [1348, 422] on input "Add to Cart" at bounding box center [1357, 442] width 100 height 40
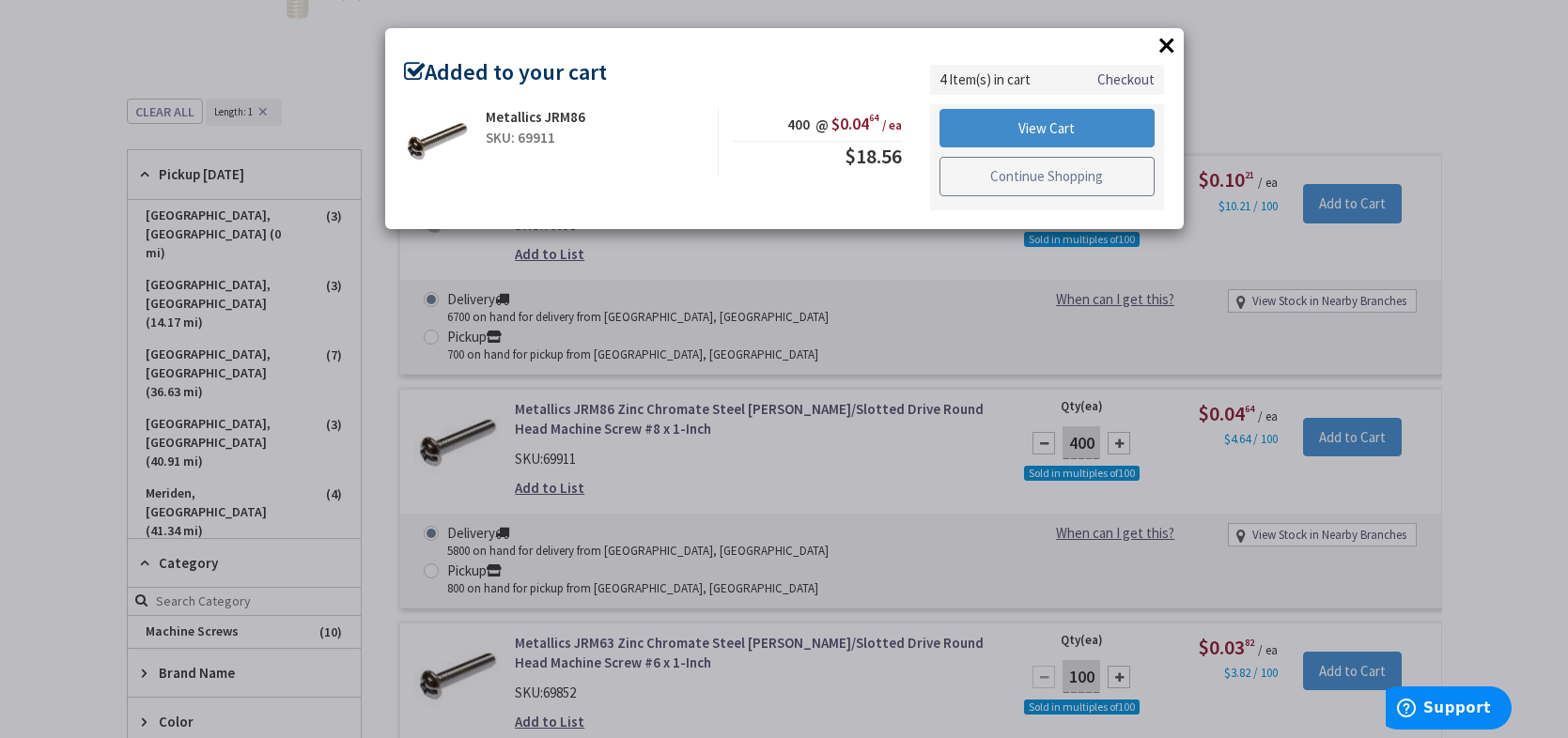
click at [1039, 171] on link "Continue Shopping" at bounding box center [1047, 176] width 216 height 40
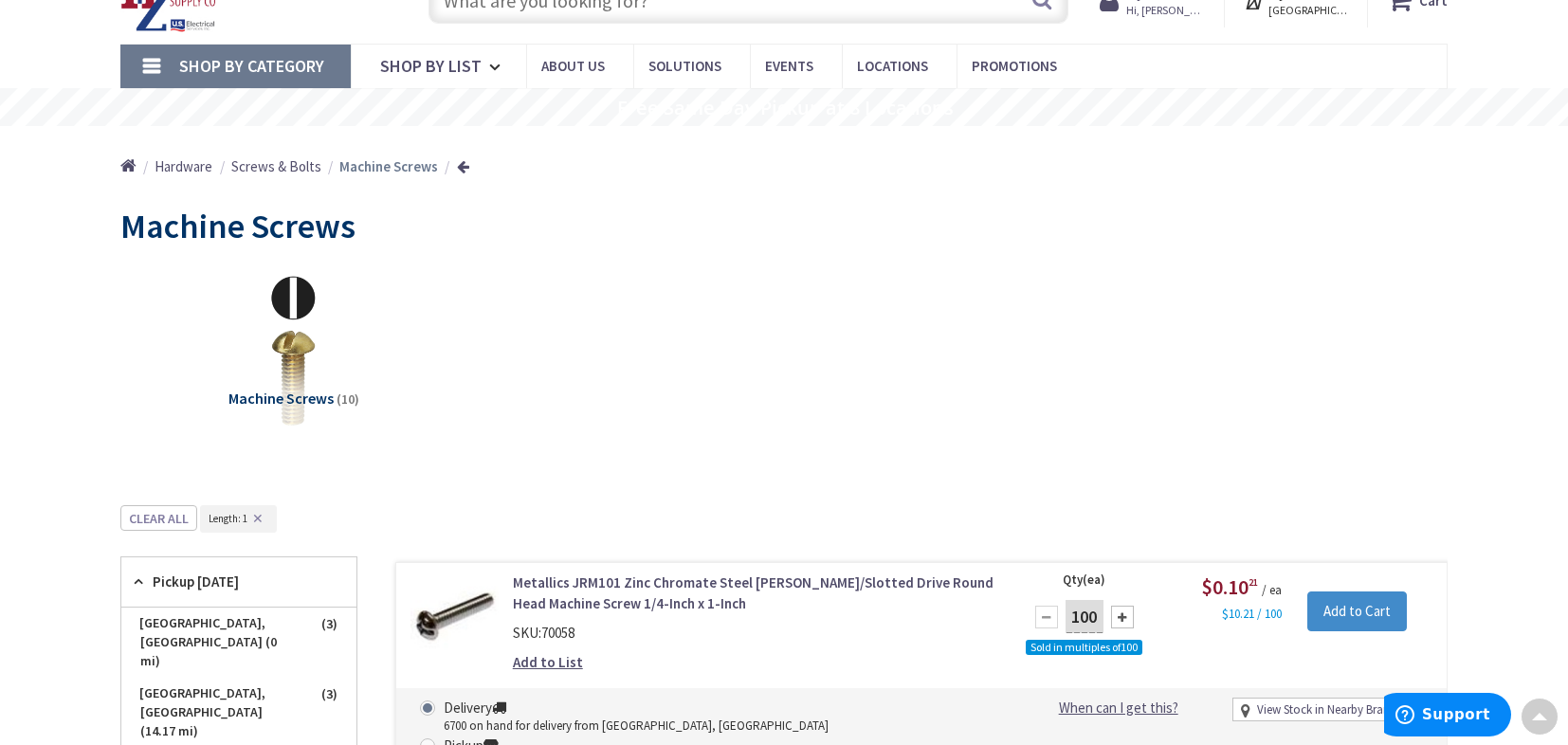
scroll to position [0, 0]
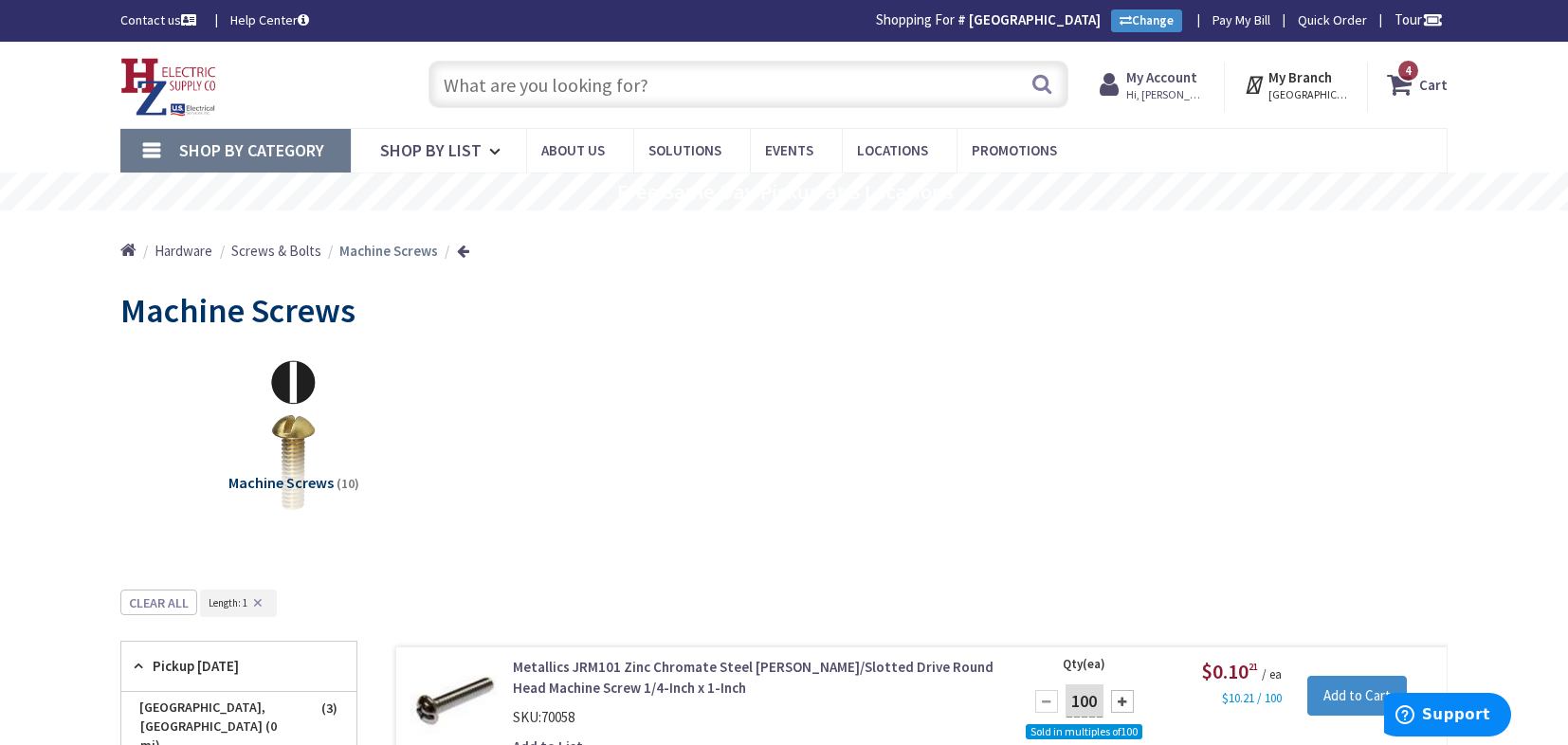
click at [1400, 85] on icon at bounding box center [1403, 84] width 32 height 34
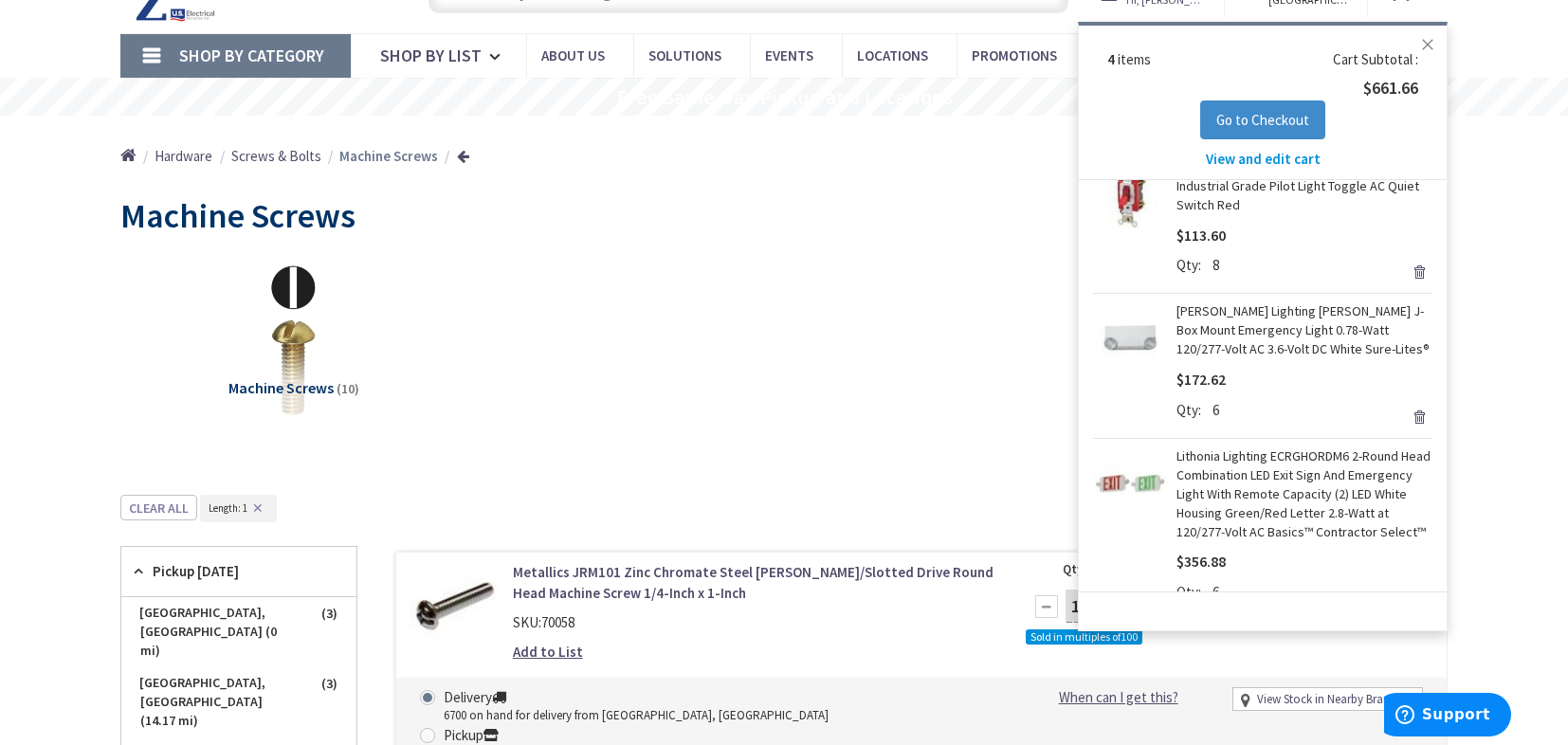
scroll to position [148, 0]
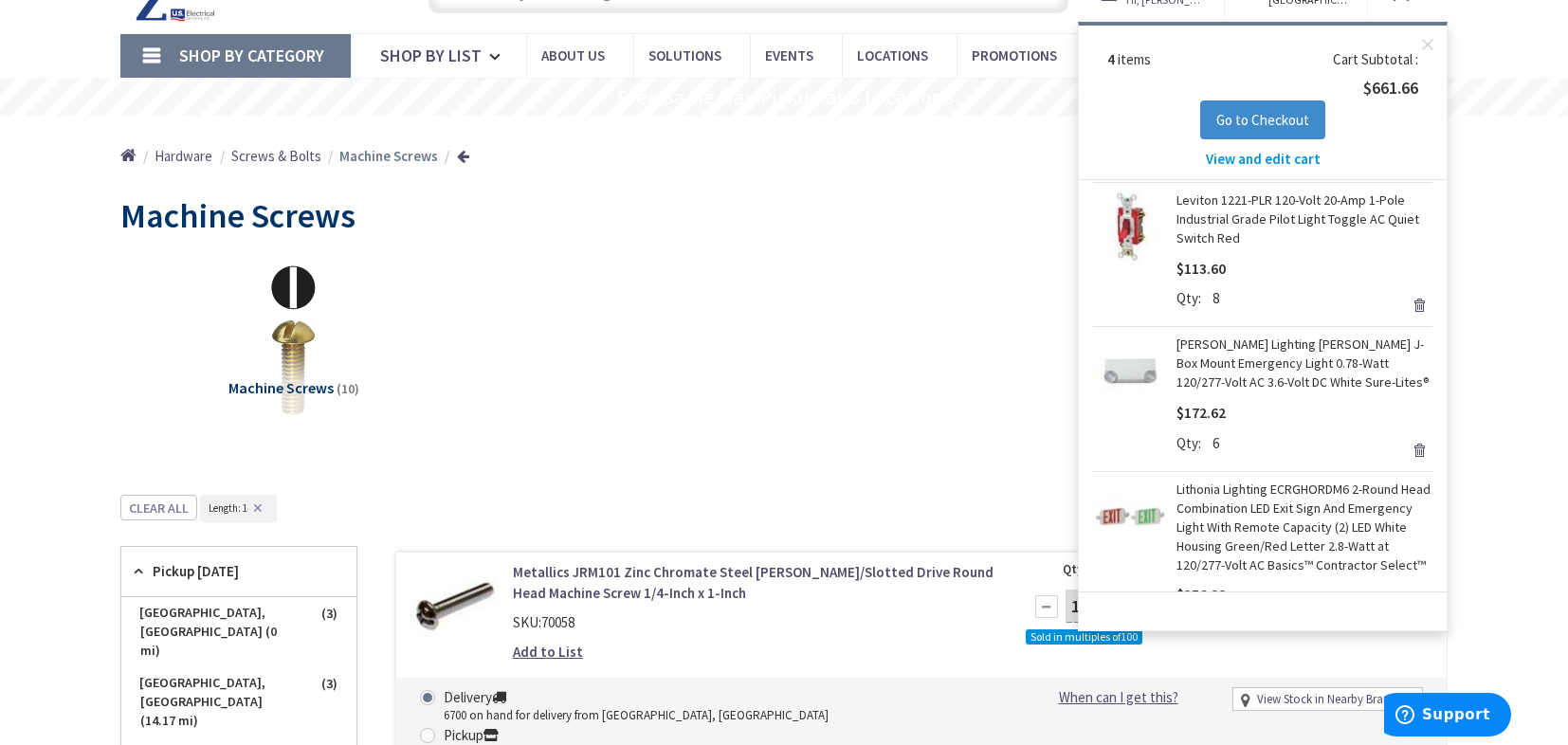
click at [1406, 452] on link "Remove" at bounding box center [1418, 450] width 26 height 26
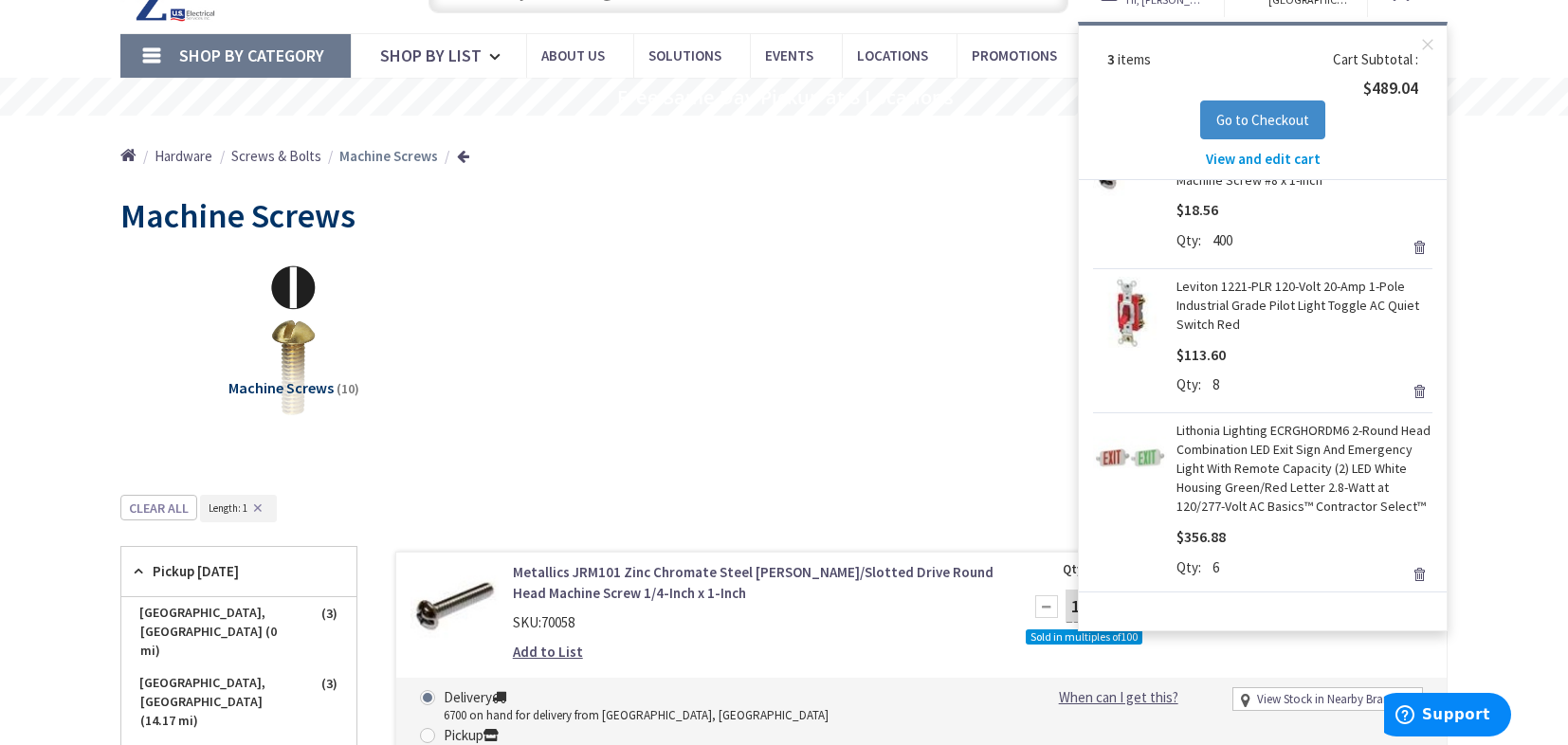
scroll to position [99, 0]
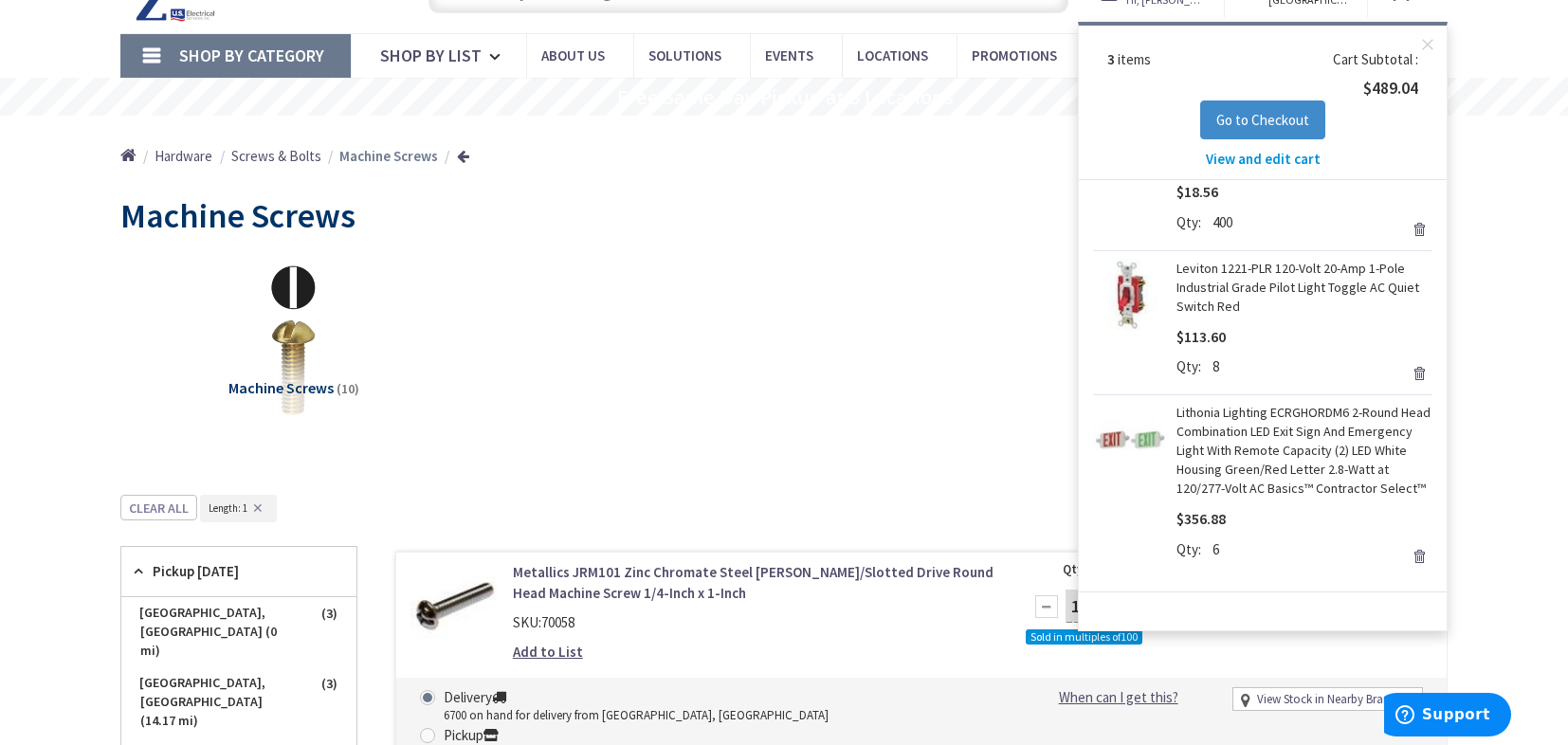
click at [1406, 557] on link "Remove" at bounding box center [1418, 556] width 26 height 26
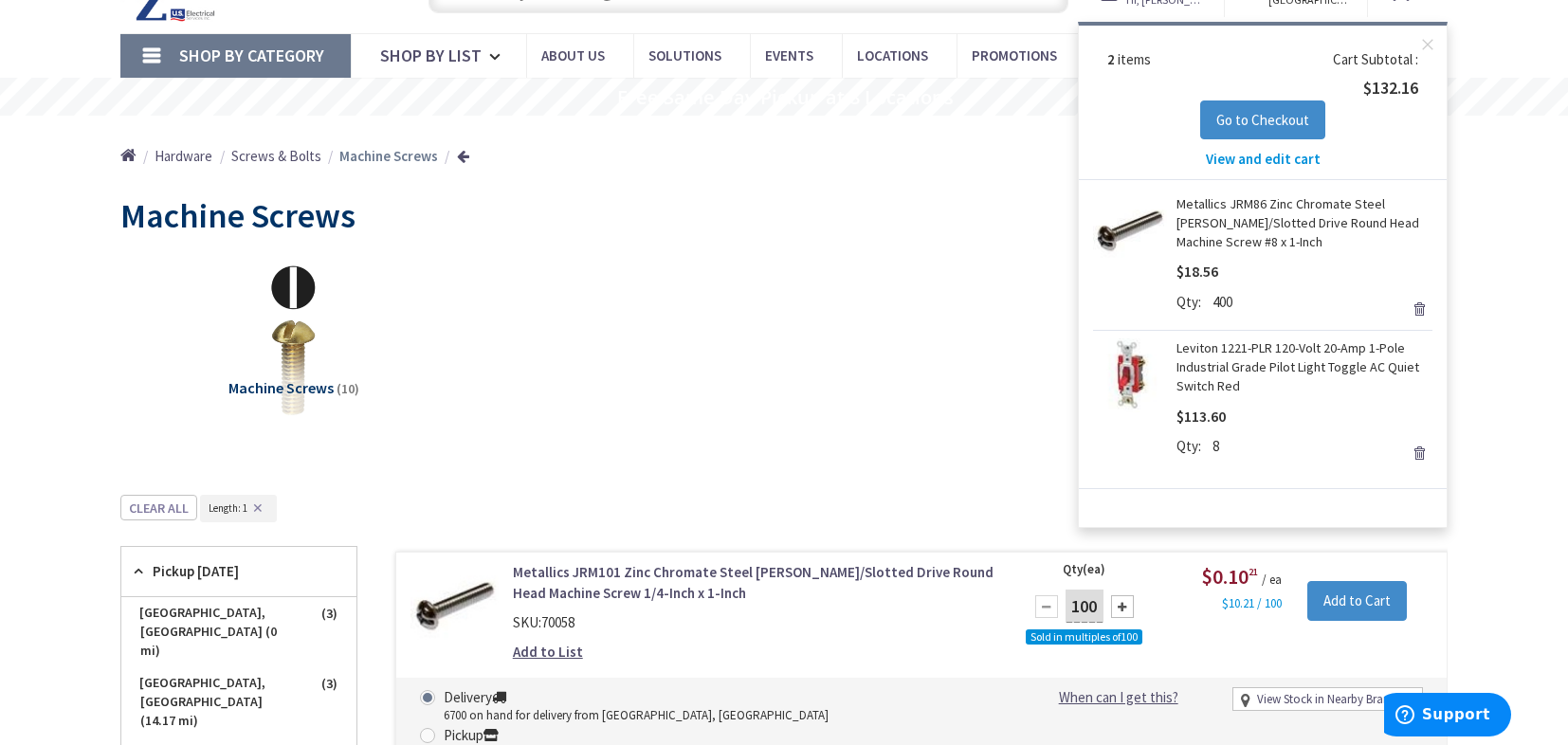
click at [1254, 158] on span "View and edit cart" at bounding box center [1263, 158] width 114 height 18
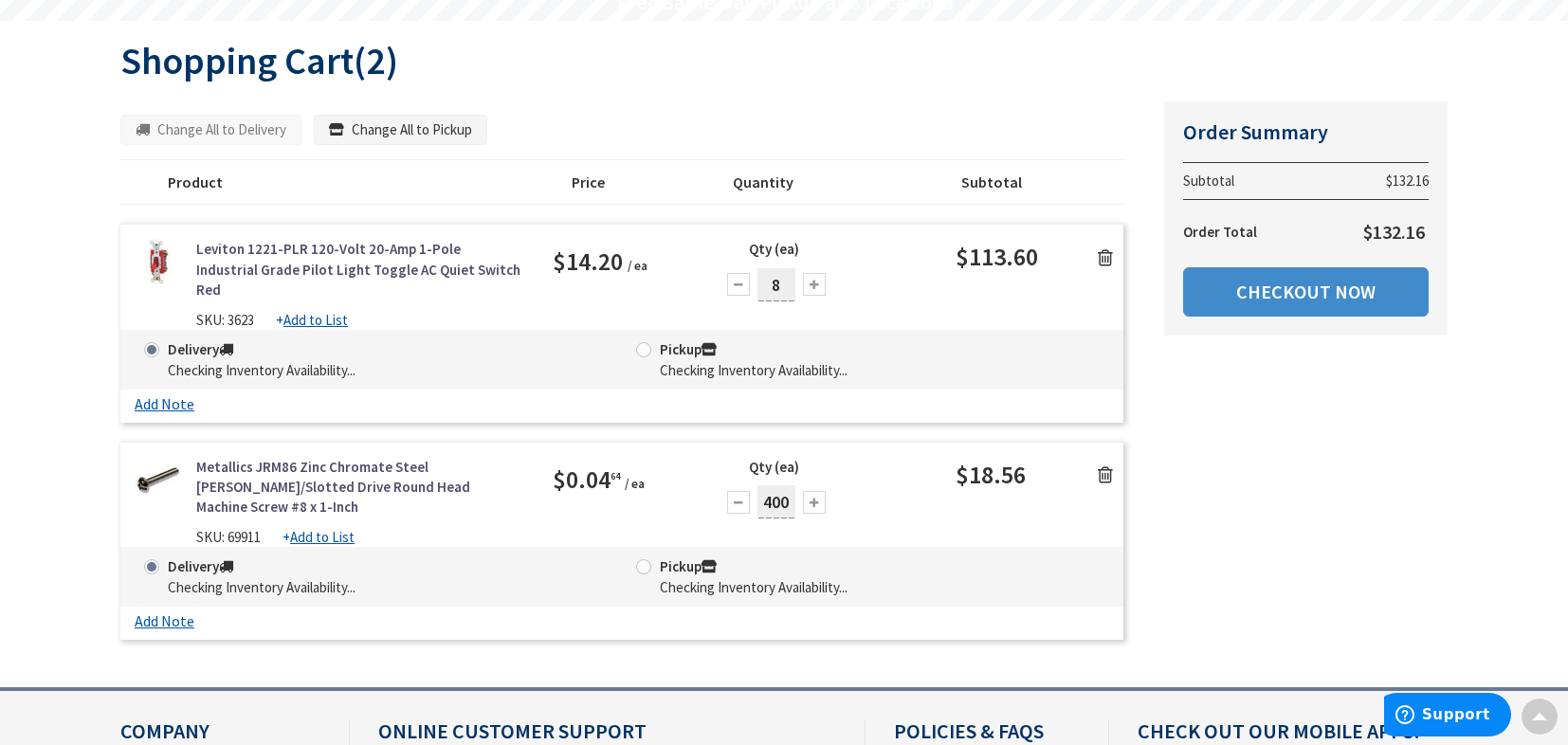
scroll to position [193, 0]
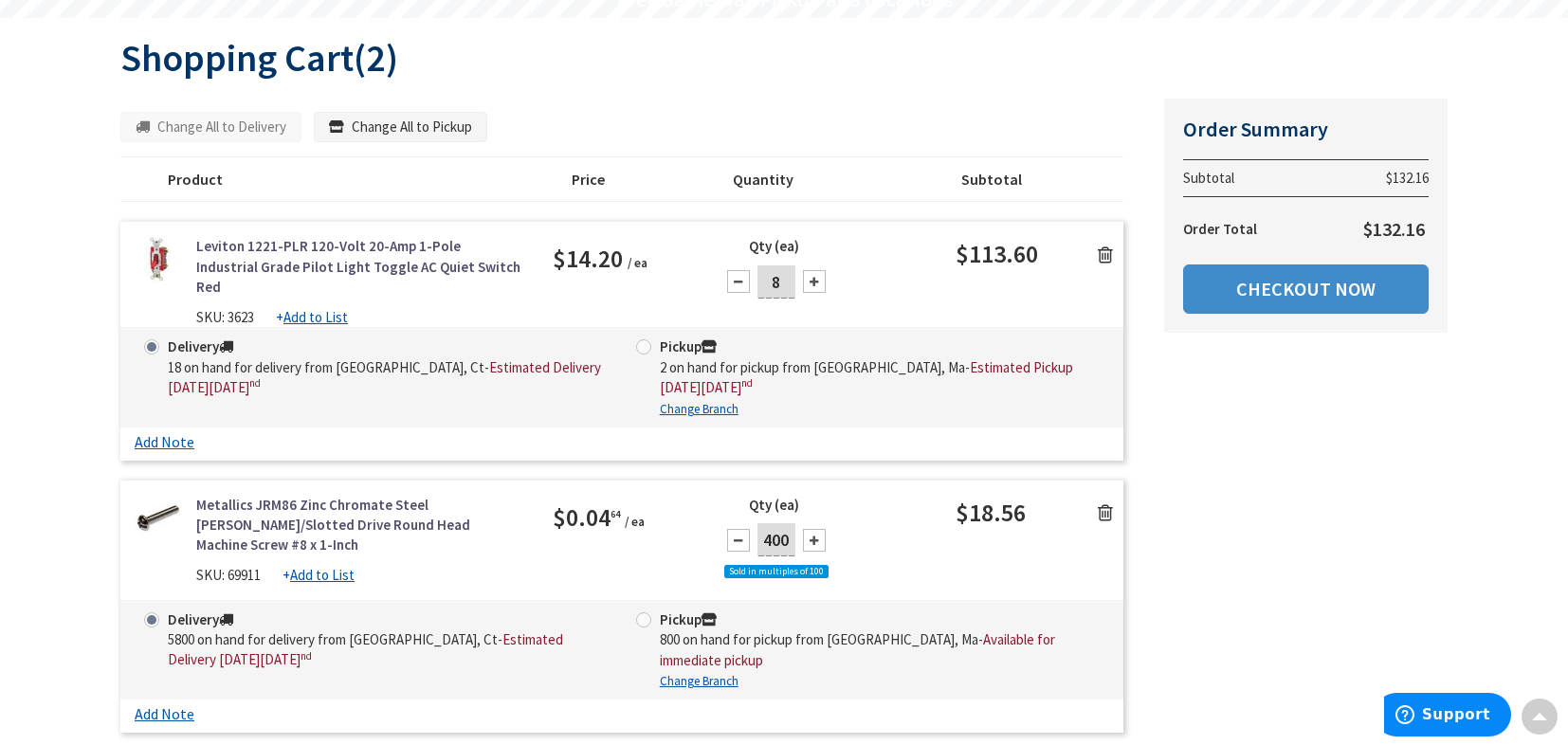
drag, startPoint x: 785, startPoint y: 285, endPoint x: 769, endPoint y: 283, distance: 16.1
click at [769, 283] on input "8" at bounding box center [776, 283] width 38 height 33
type input "4"
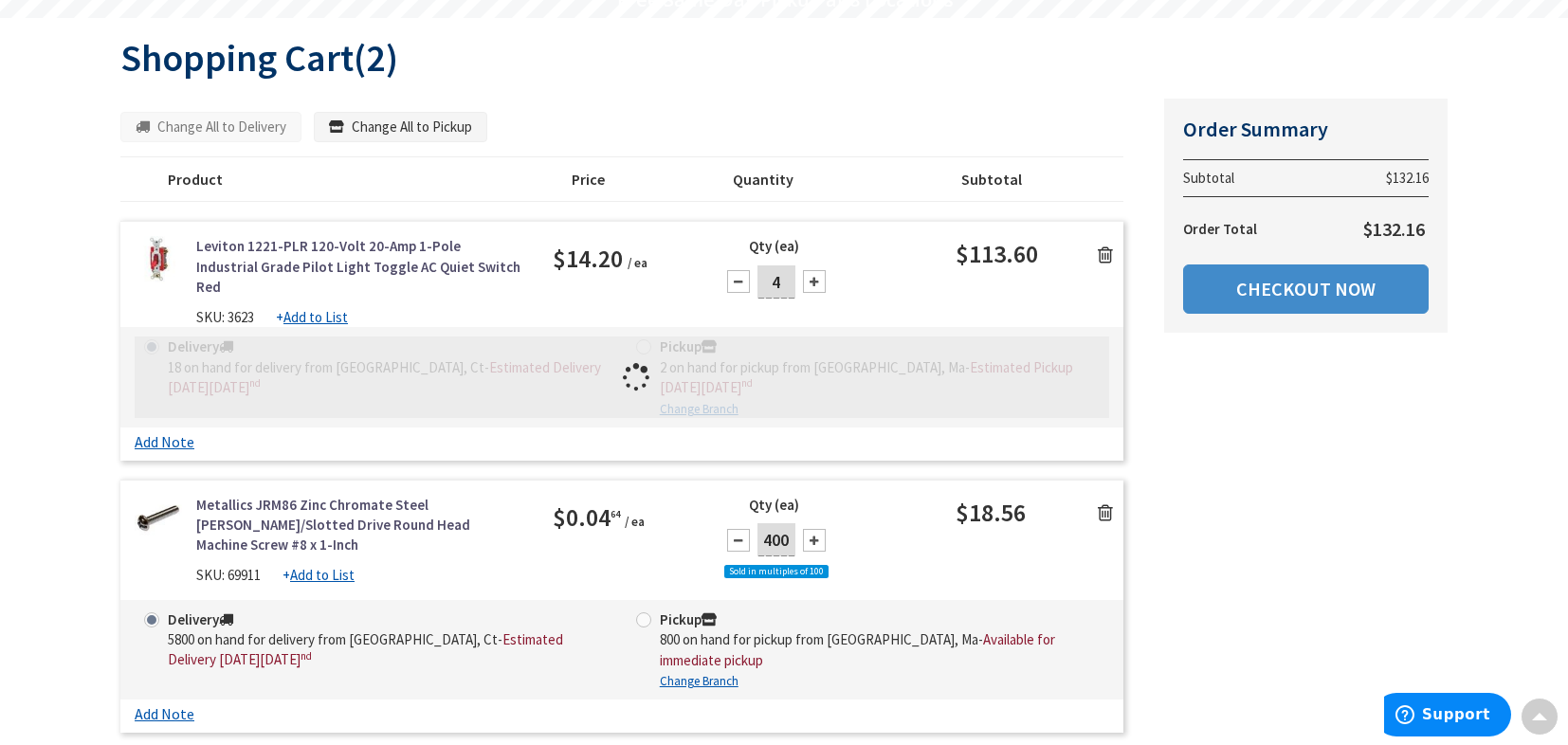
click at [888, 287] on div "Qty (ea) 4" at bounding box center [831, 275] width 250 height 78
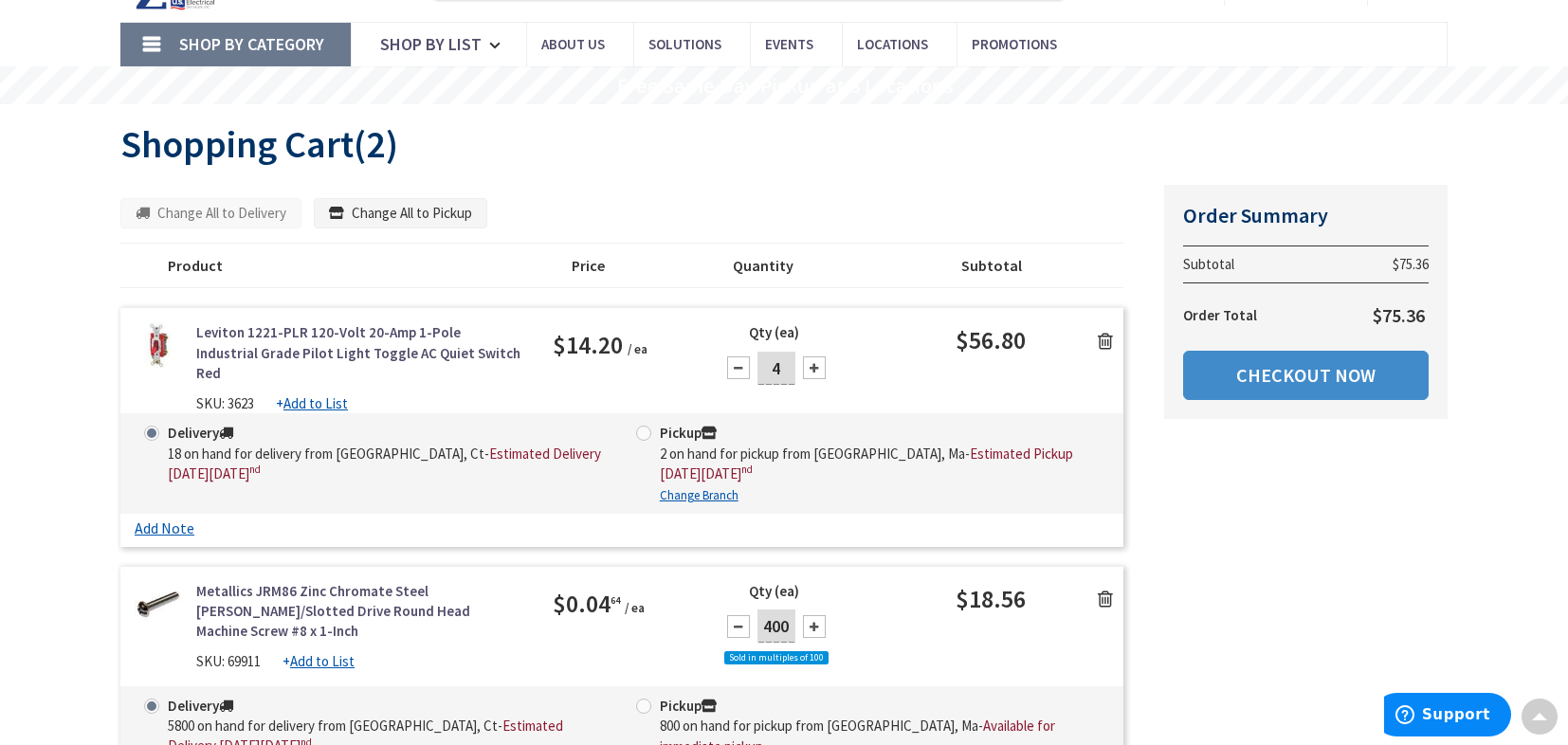
scroll to position [0, 0]
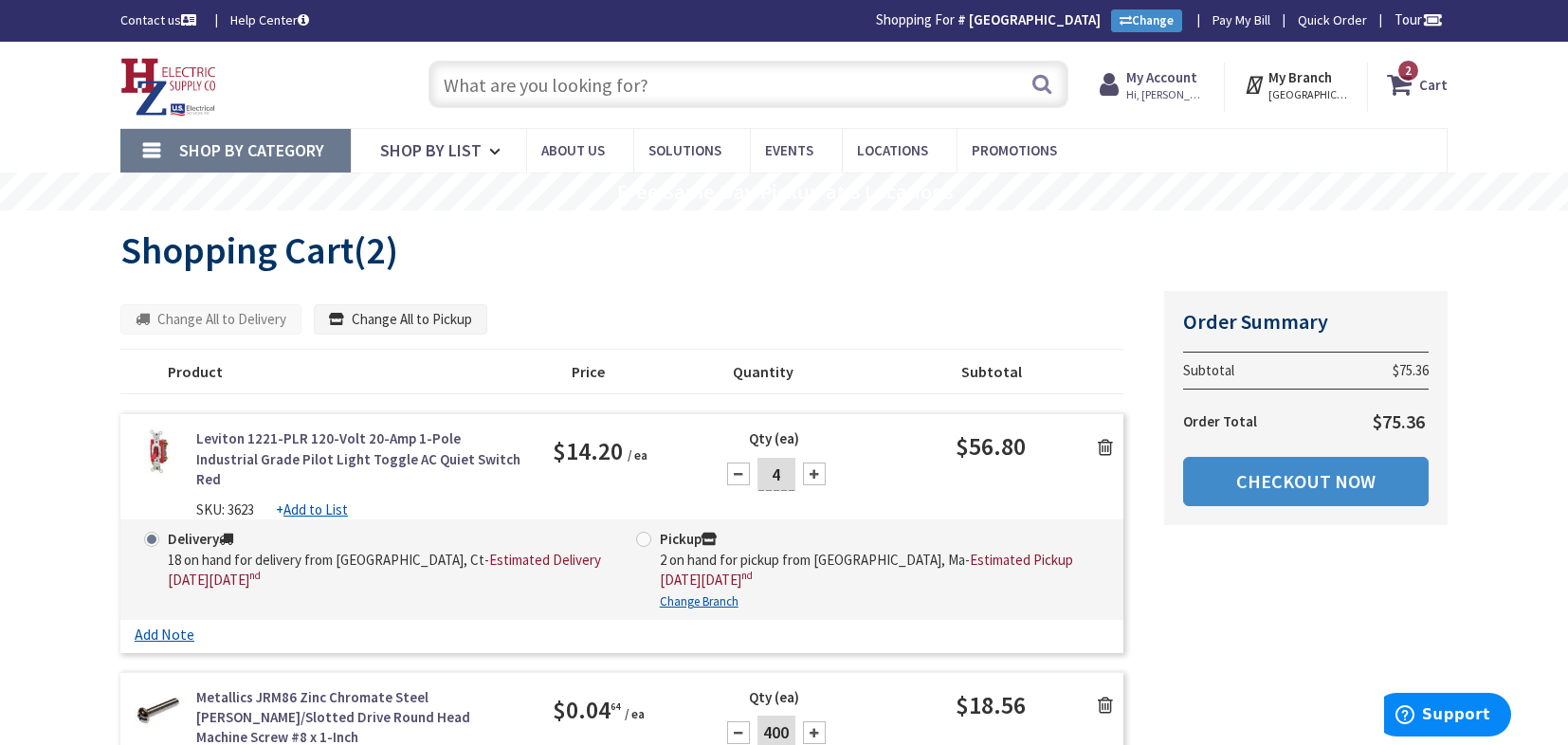
click at [143, 149] on link "Shop By Category" at bounding box center [236, 151] width 231 height 44
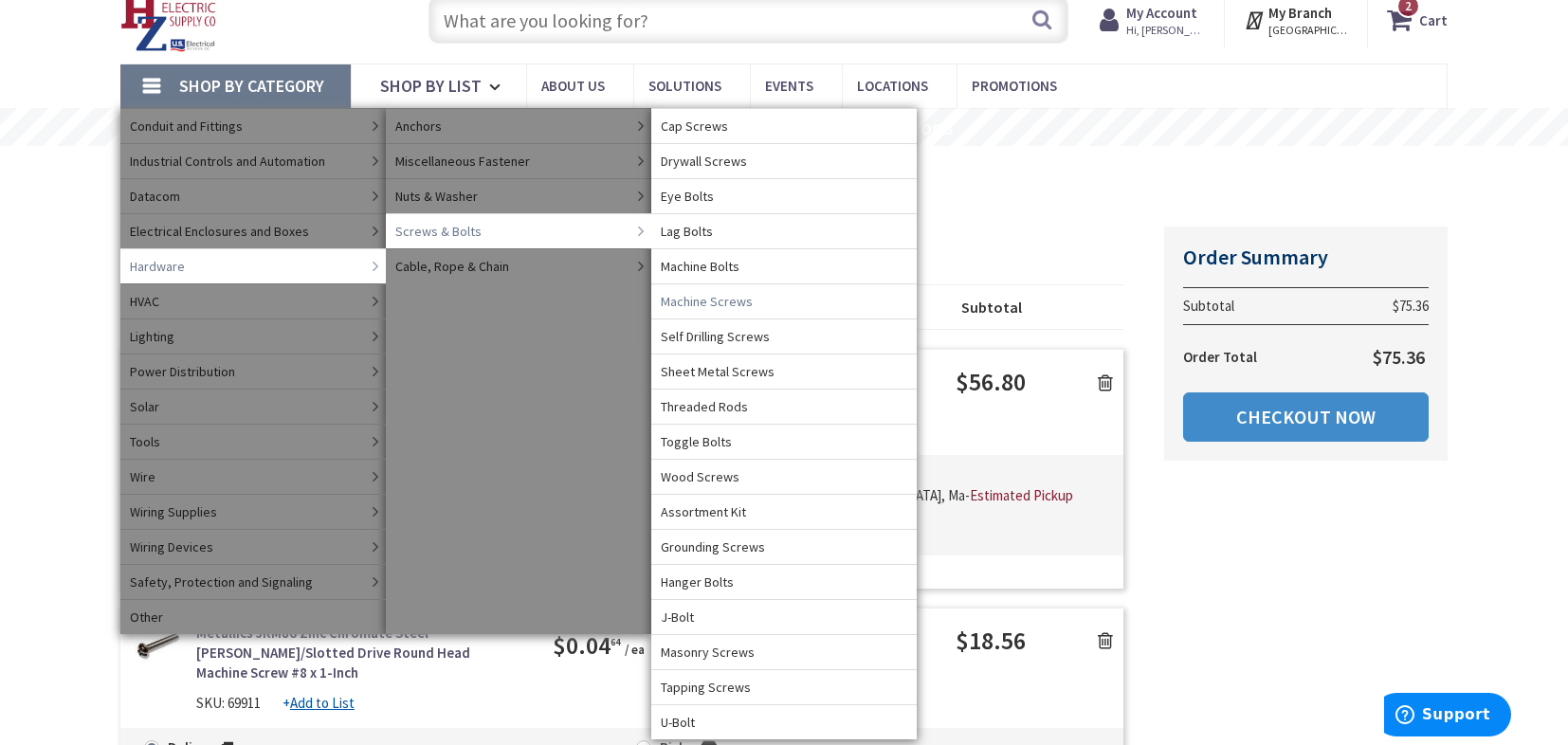
scroll to position [95, 0]
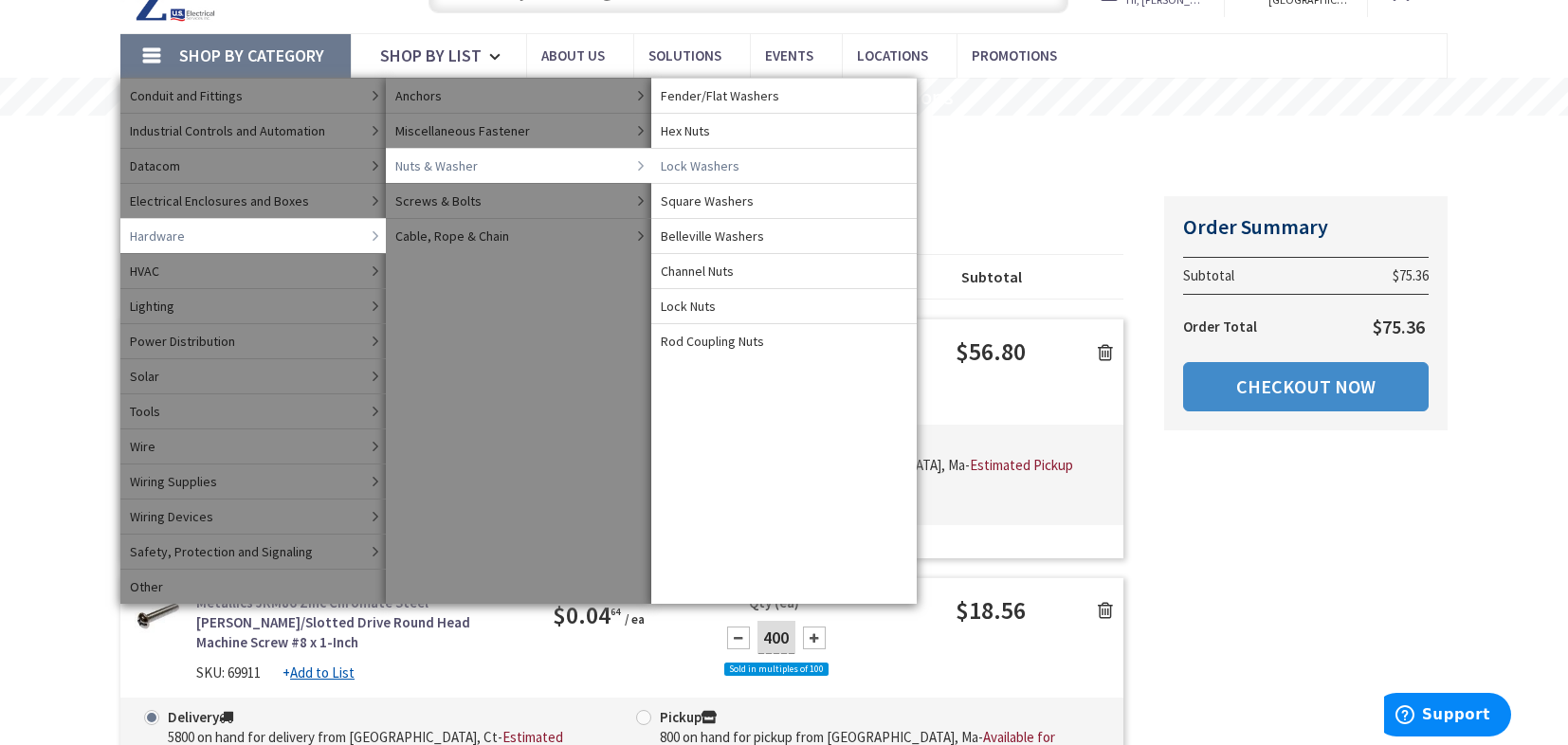
click at [712, 129] on link "Hex Nuts" at bounding box center [784, 130] width 266 height 35
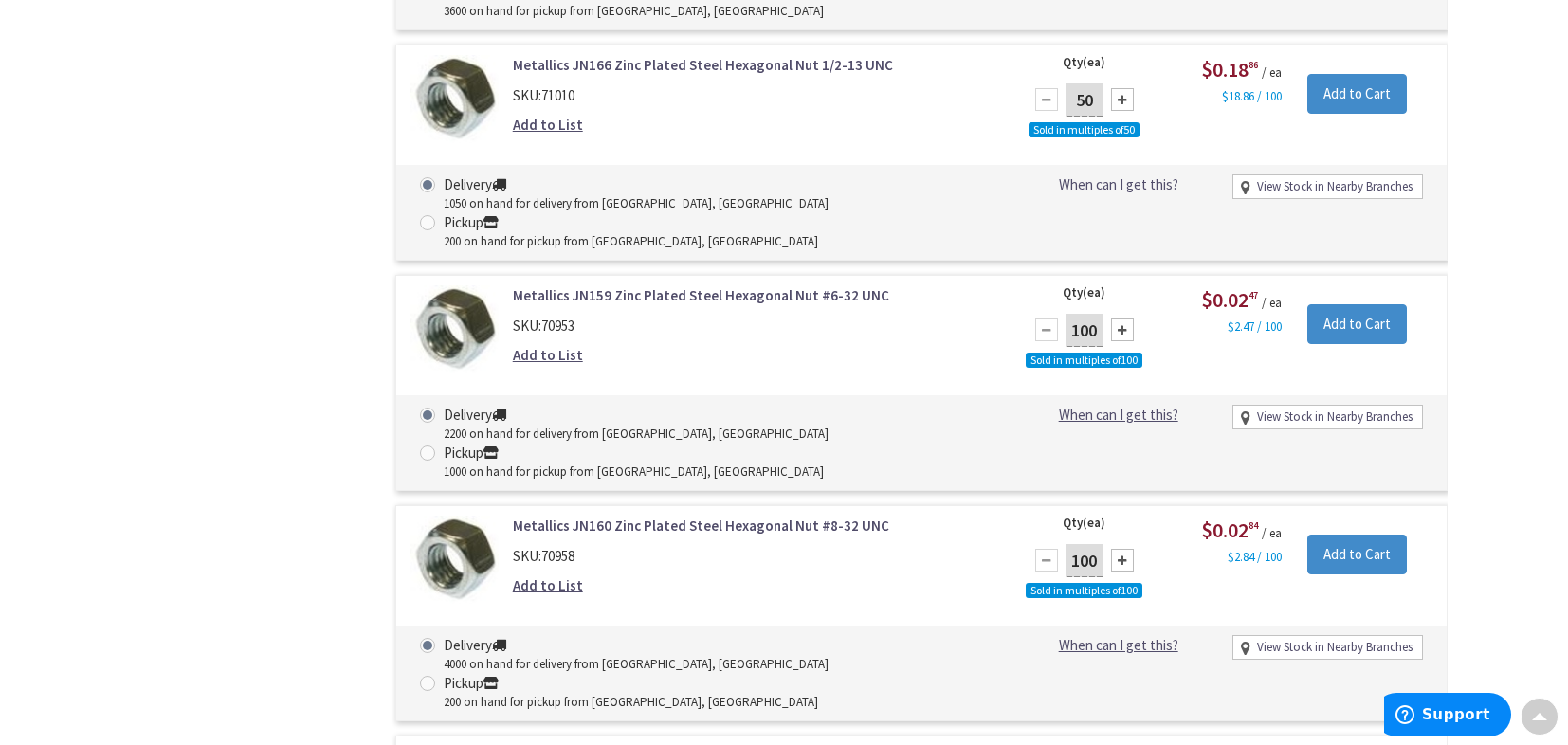
scroll to position [1141, 0]
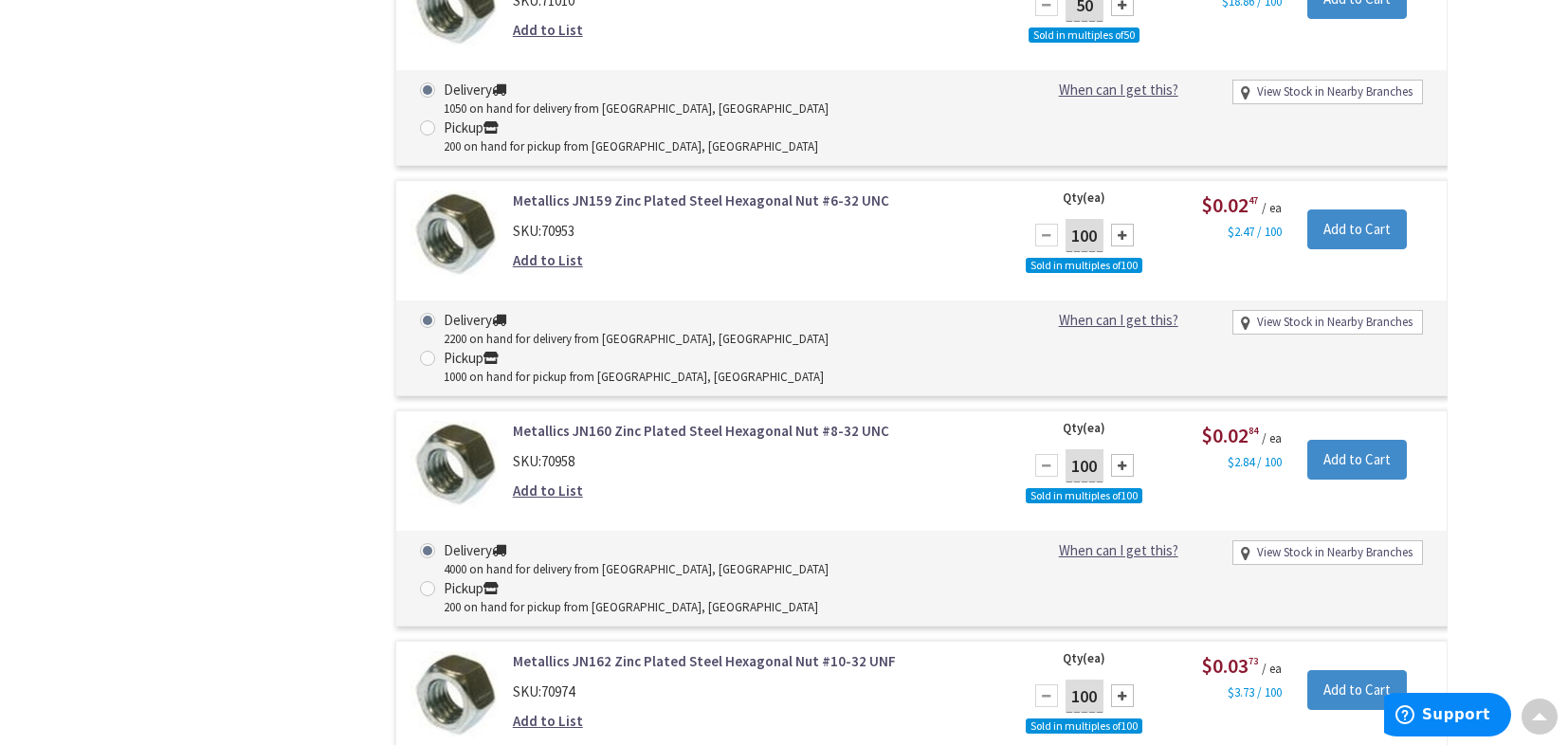
click at [1123, 455] on div at bounding box center [1122, 465] width 22 height 22
type input "200"
click at [1352, 440] on input "Add to Cart" at bounding box center [1357, 460] width 100 height 40
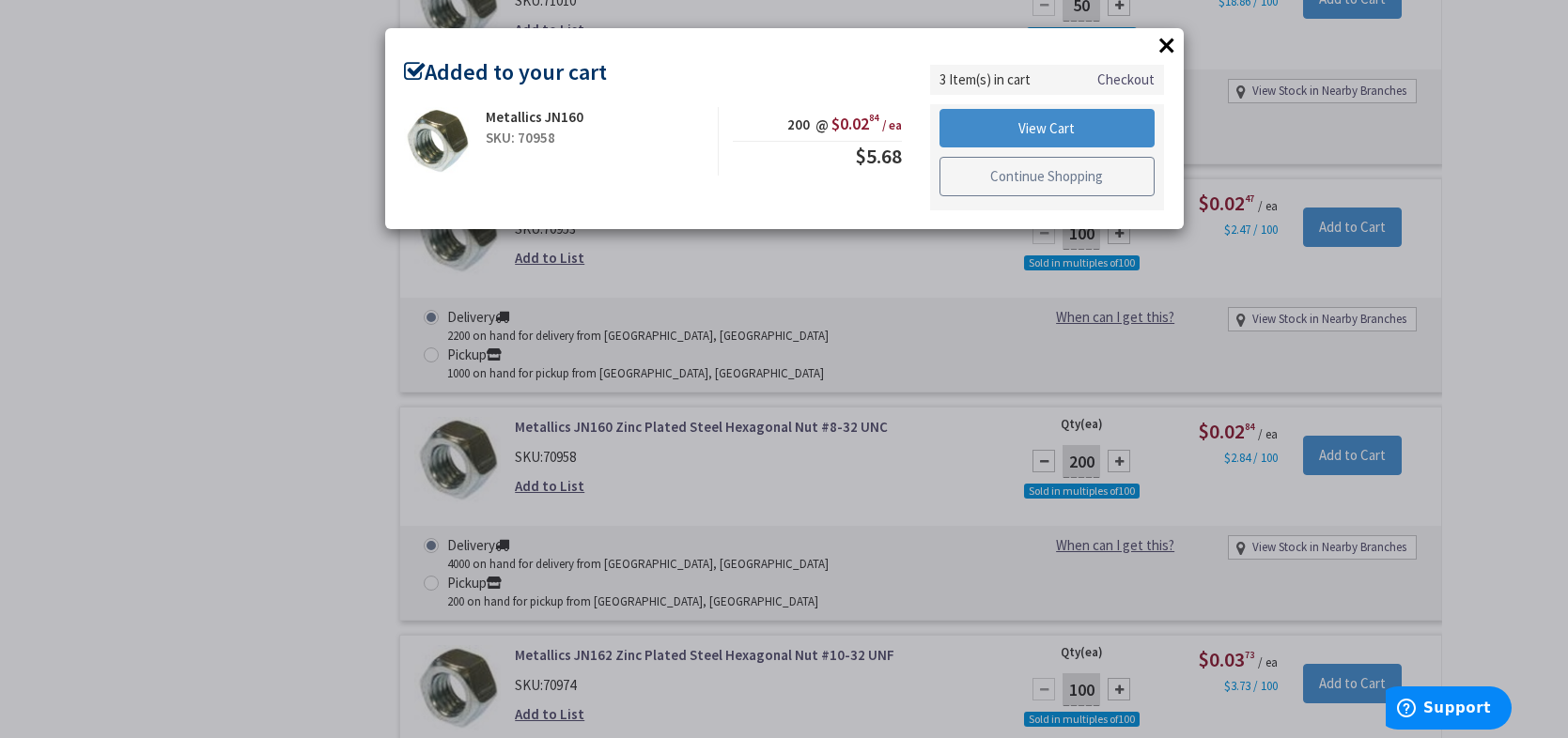
click at [1070, 170] on link "Continue Shopping" at bounding box center [1047, 176] width 216 height 40
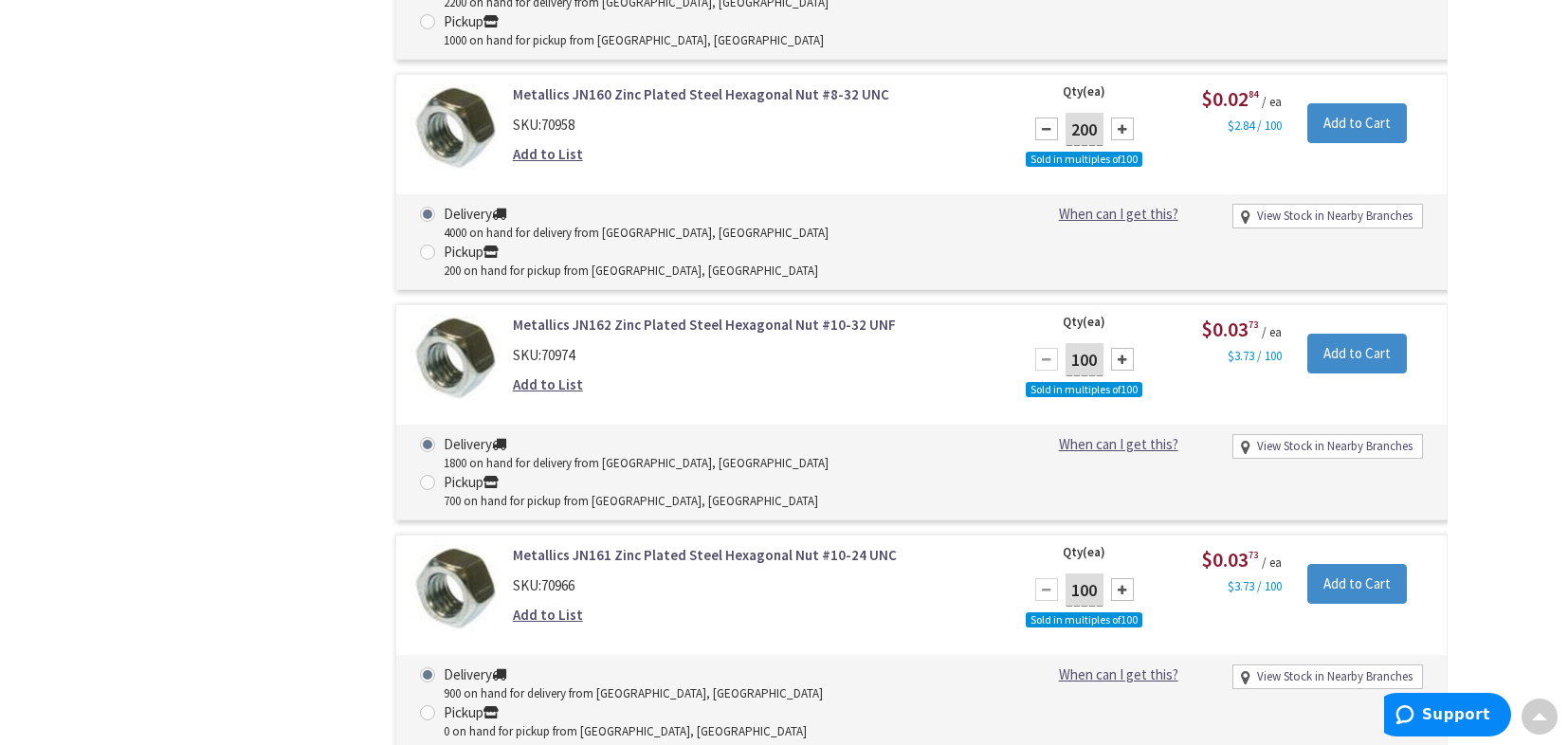
scroll to position [1236, 0]
